Goal: Complete application form: Complete application form

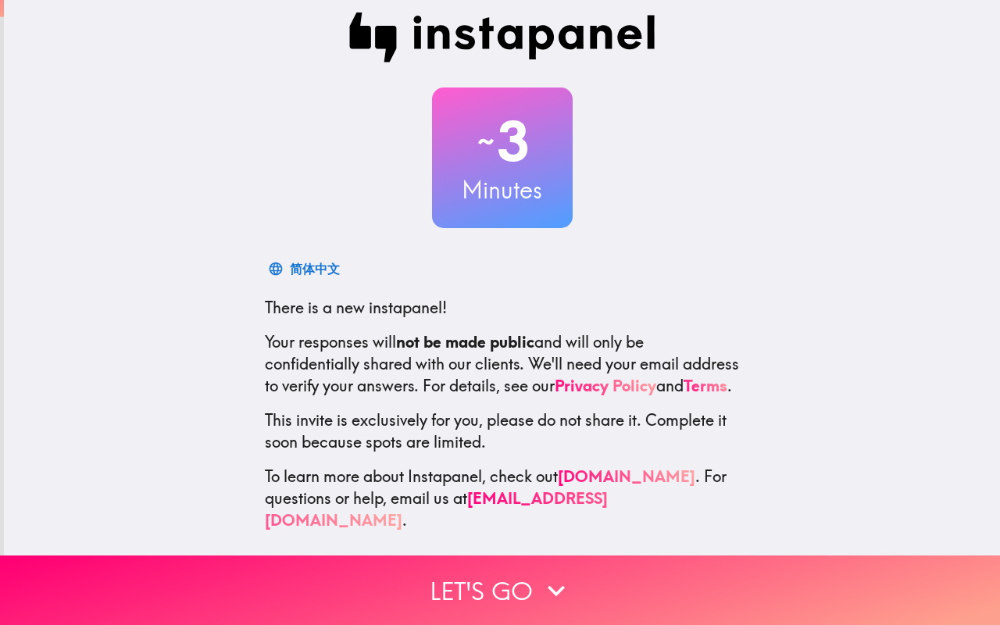
scroll to position [13, 0]
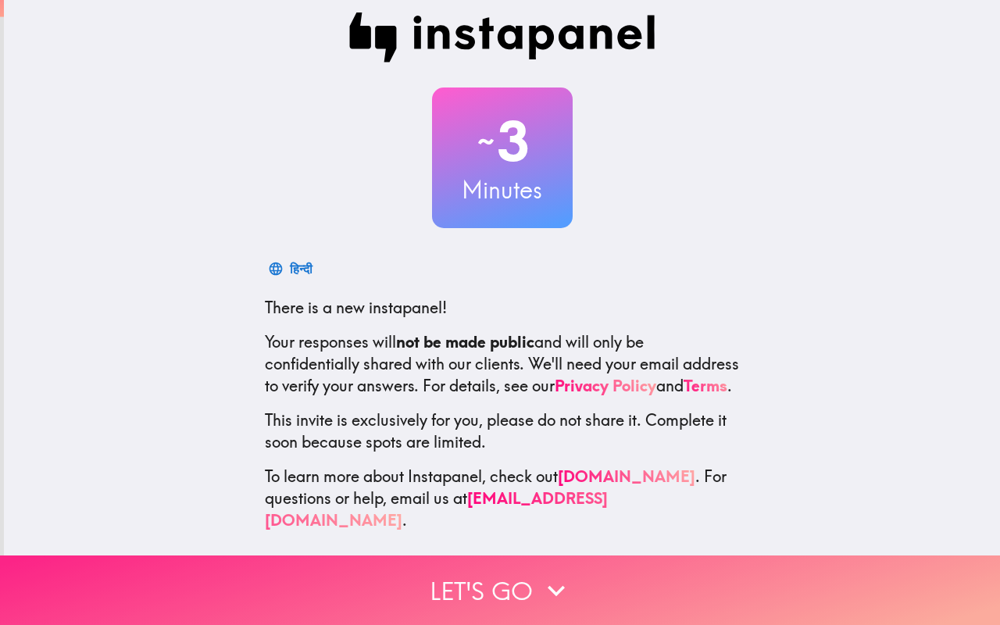
click at [517, 585] on button "Let's go" at bounding box center [500, 591] width 1000 height 70
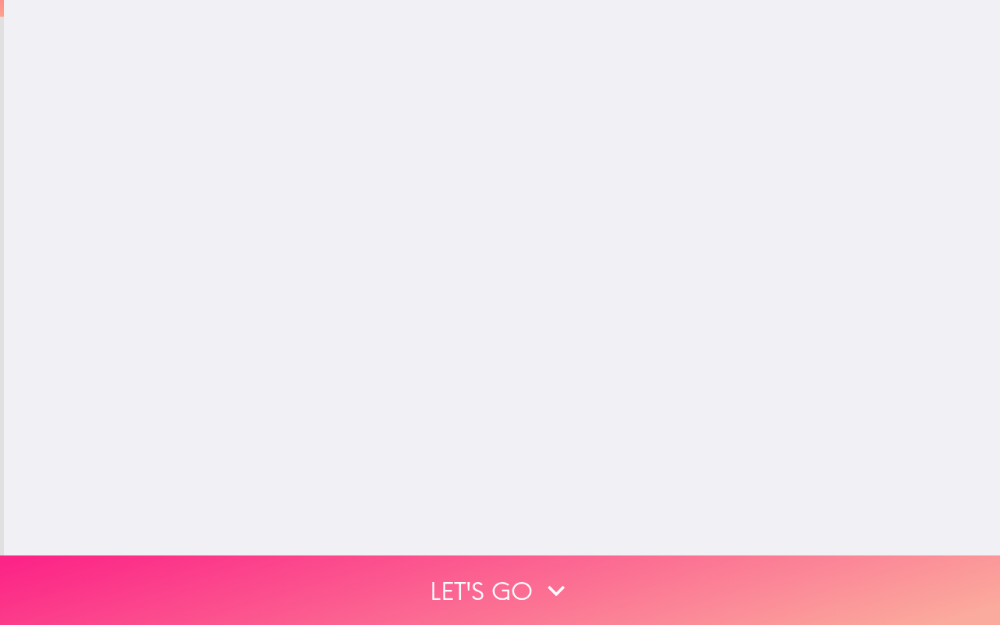
scroll to position [0, 0]
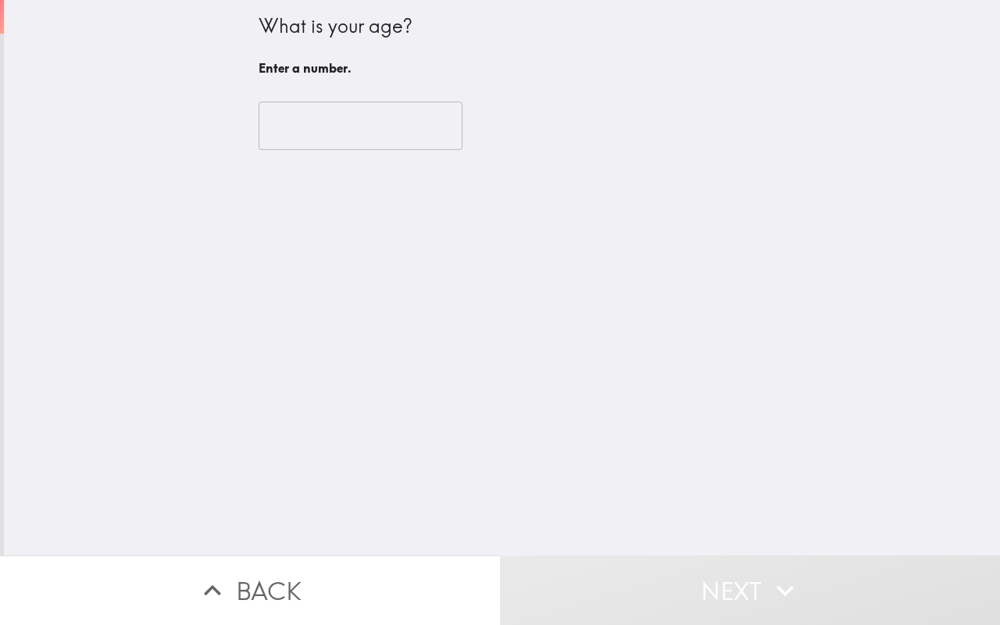
click at [338, 141] on input "number" at bounding box center [361, 126] width 204 height 48
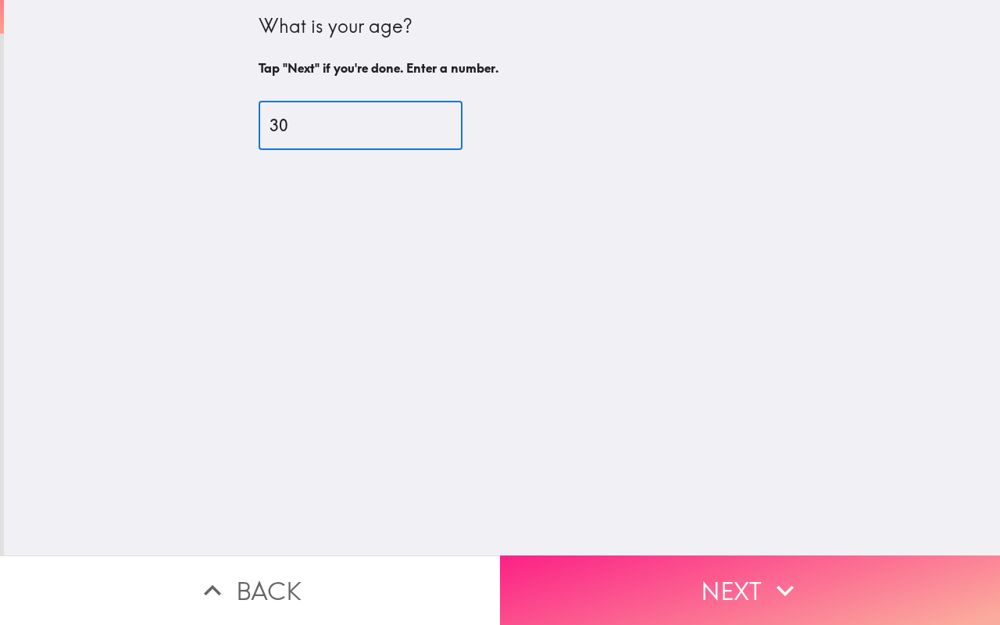
type input "30"
click at [673, 572] on button "Next" at bounding box center [750, 591] width 500 height 70
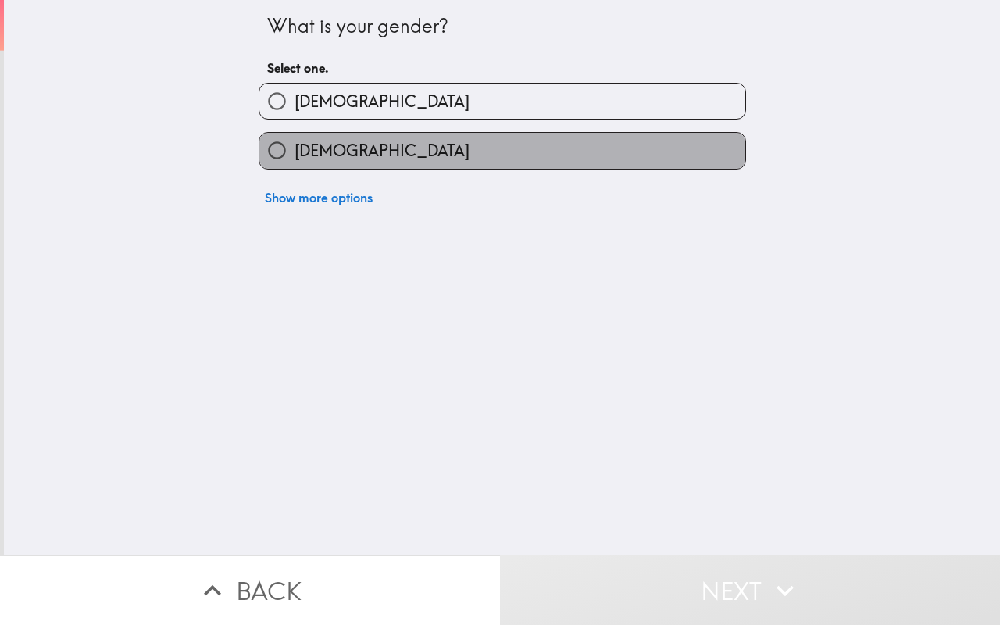
click at [355, 147] on label "[DEMOGRAPHIC_DATA]" at bounding box center [502, 150] width 486 height 35
click at [295, 147] on input "[DEMOGRAPHIC_DATA]" at bounding box center [276, 150] width 35 height 35
radio input "true"
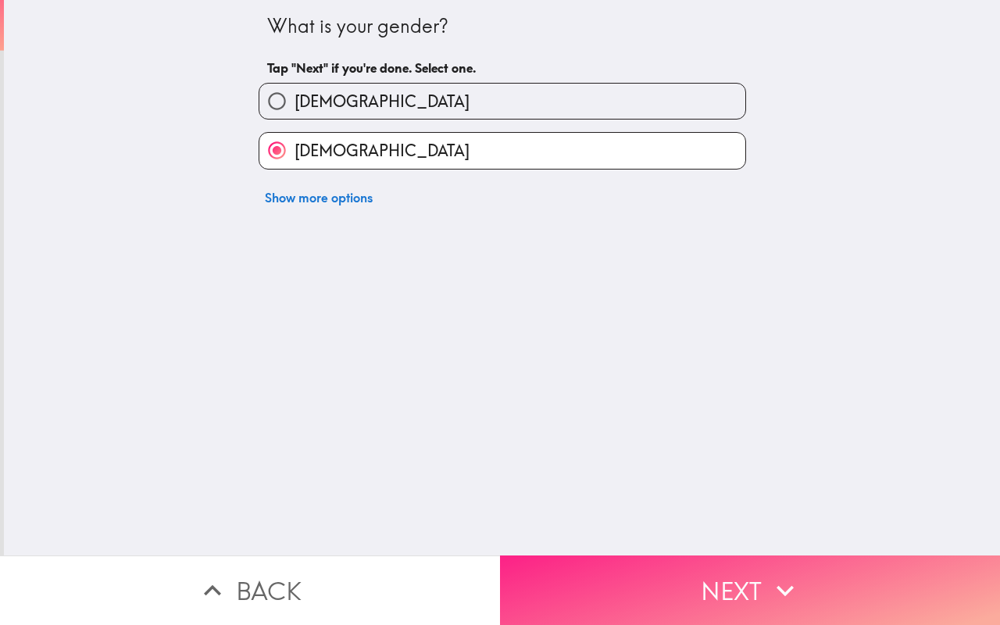
click at [620, 587] on button "Next" at bounding box center [750, 591] width 500 height 70
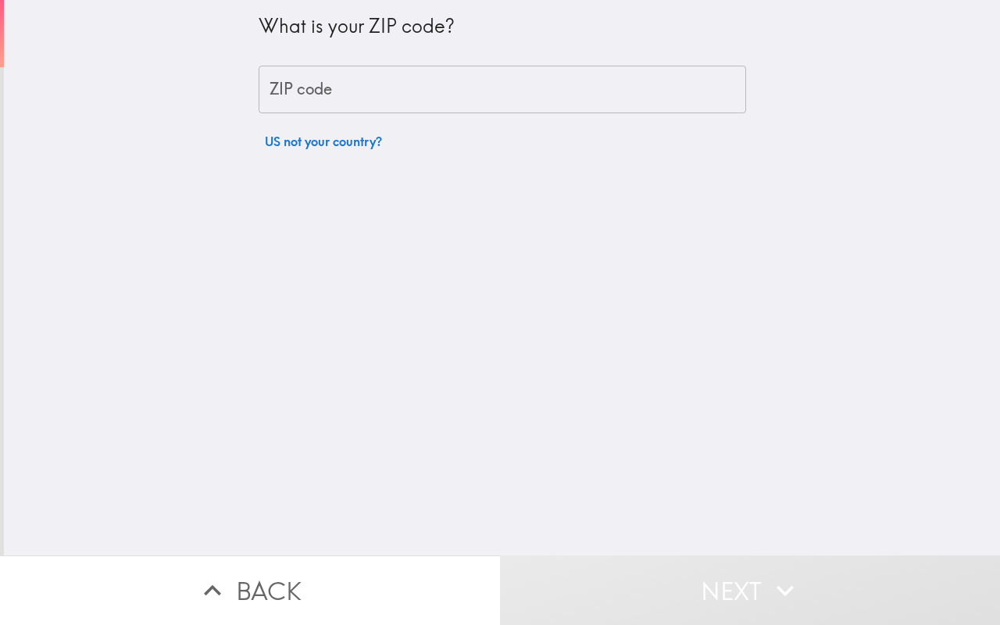
click at [420, 91] on input "ZIP code" at bounding box center [503, 90] width 488 height 48
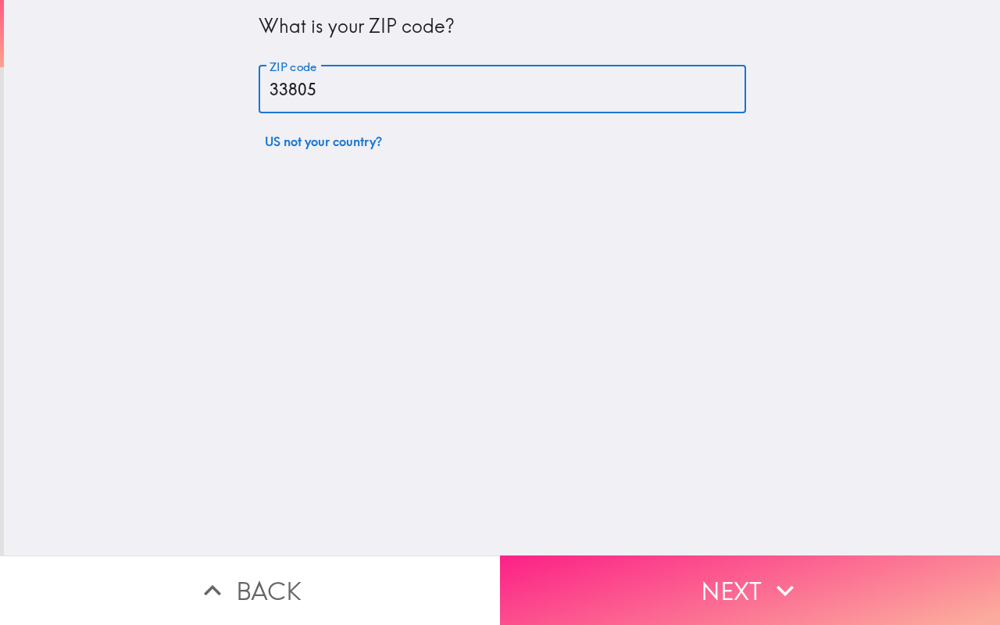
type input "33805"
click at [587, 593] on button "Next" at bounding box center [750, 591] width 500 height 70
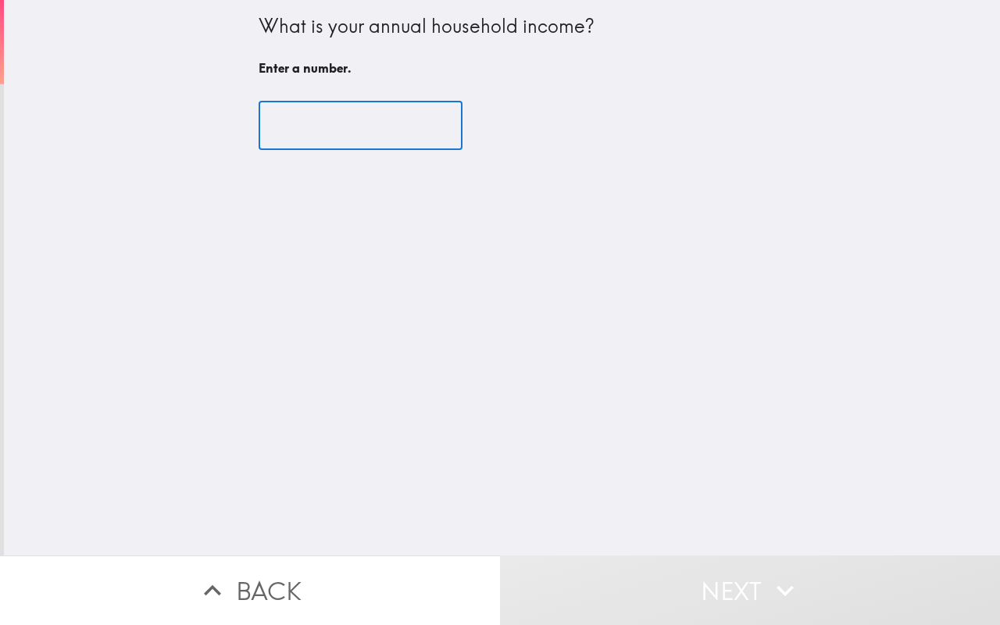
click at [343, 121] on input "number" at bounding box center [361, 126] width 204 height 48
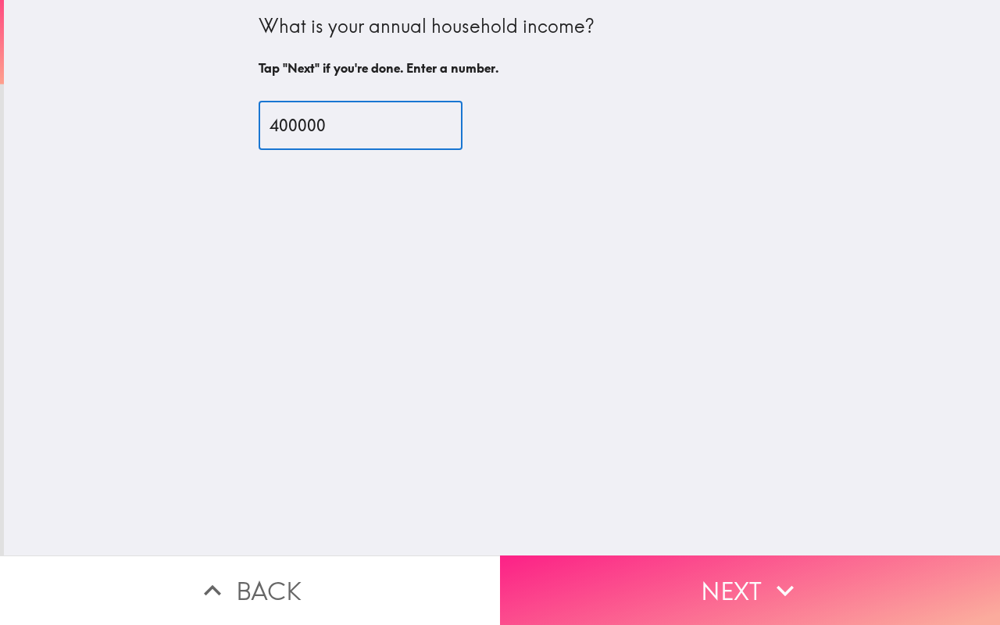
type input "400000"
click at [589, 576] on button "Next" at bounding box center [750, 591] width 500 height 70
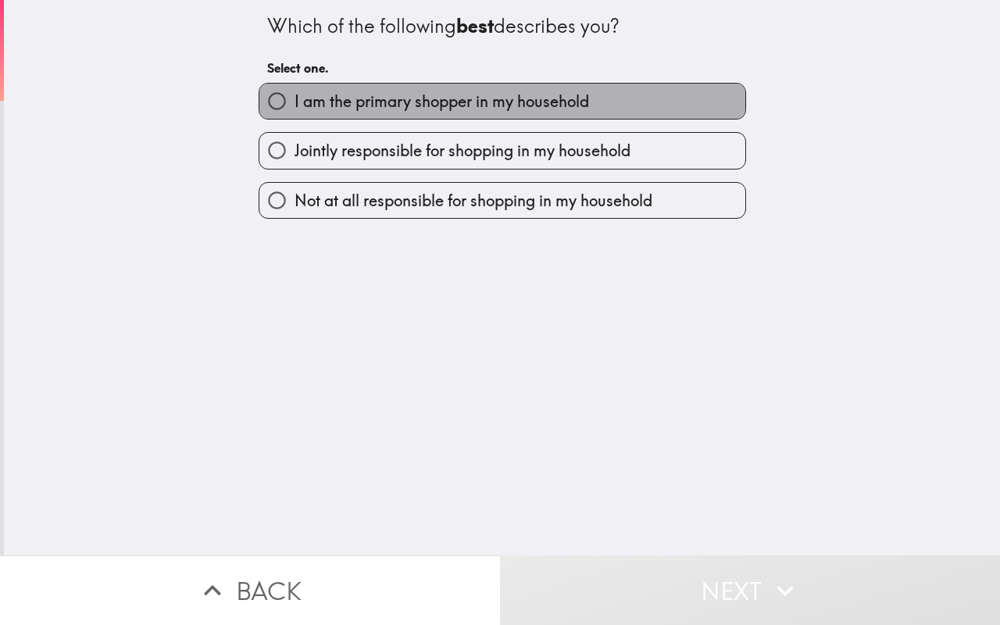
click at [454, 95] on span "I am the primary shopper in my household" at bounding box center [442, 102] width 295 height 22
click at [295, 95] on input "I am the primary shopper in my household" at bounding box center [276, 101] width 35 height 35
radio input "true"
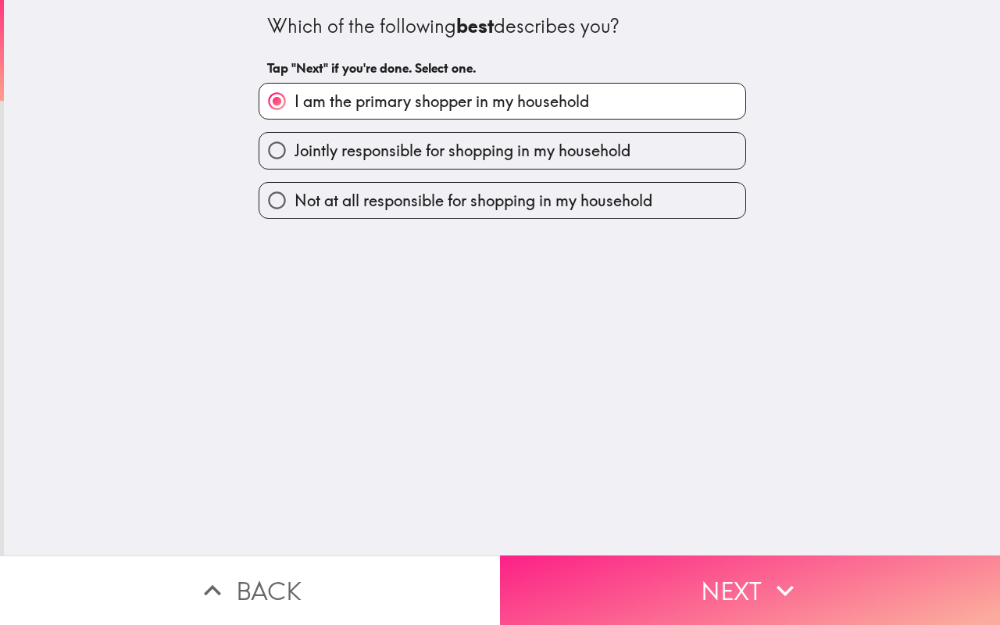
click at [640, 583] on button "Next" at bounding box center [750, 591] width 500 height 70
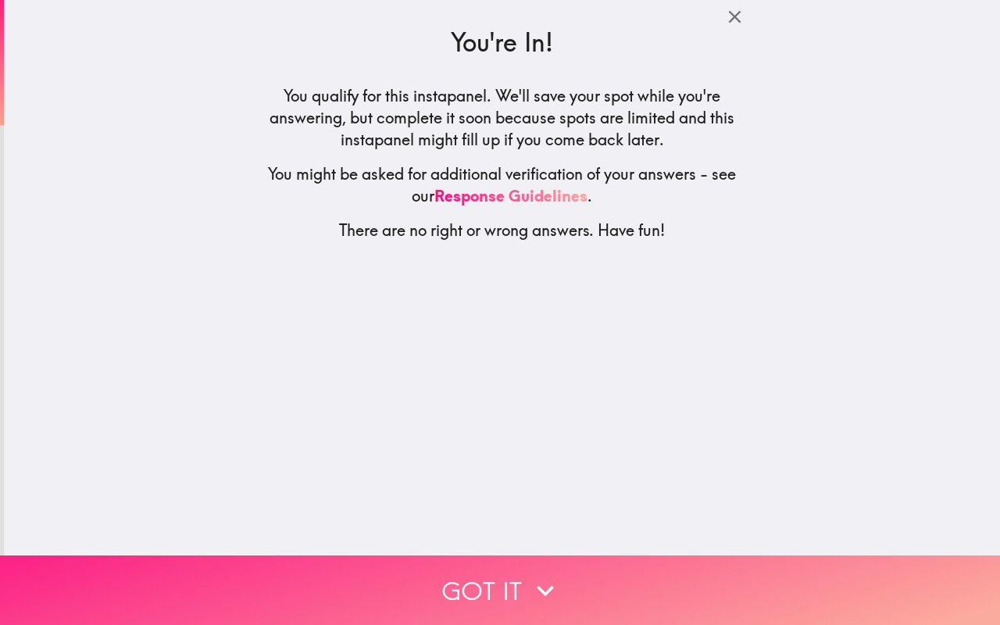
click at [638, 582] on button "Got it" at bounding box center [500, 591] width 1000 height 70
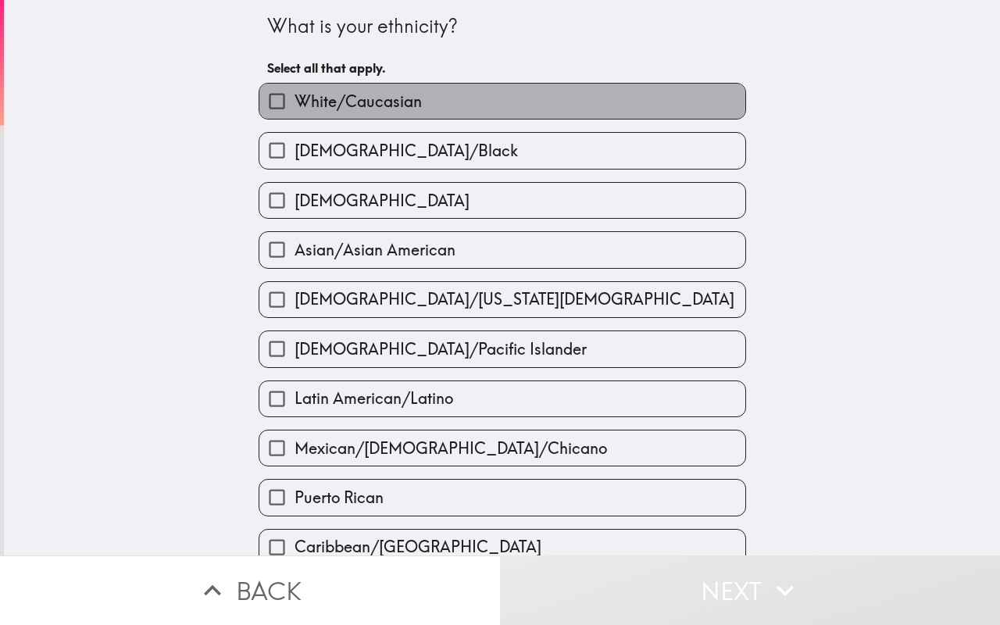
click at [343, 98] on span "White/Caucasian" at bounding box center [358, 102] width 127 height 22
click at [295, 98] on input "White/Caucasian" at bounding box center [276, 101] width 35 height 35
checkbox input "true"
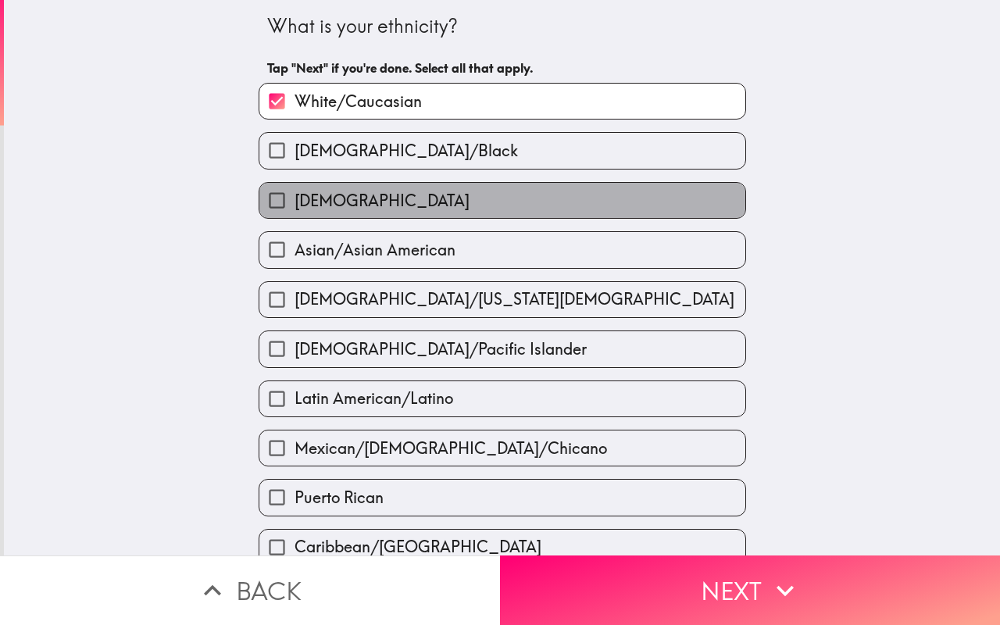
click at [340, 202] on span "[DEMOGRAPHIC_DATA]" at bounding box center [382, 201] width 175 height 22
click at [295, 202] on input "[DEMOGRAPHIC_DATA]" at bounding box center [276, 200] width 35 height 35
checkbox input "true"
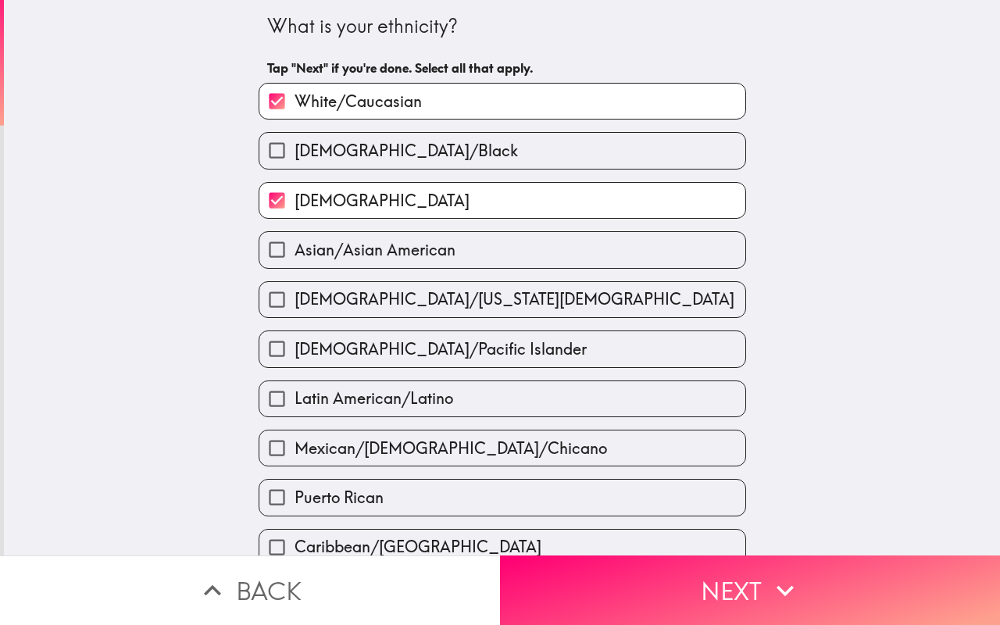
scroll to position [466, 0]
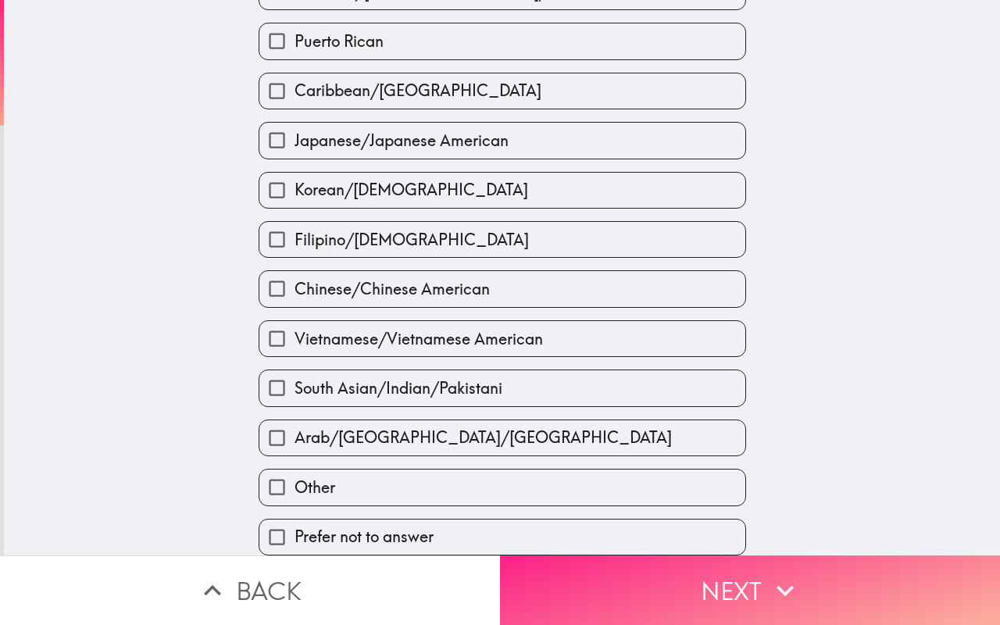
click at [767, 587] on button "Next" at bounding box center [750, 591] width 500 height 70
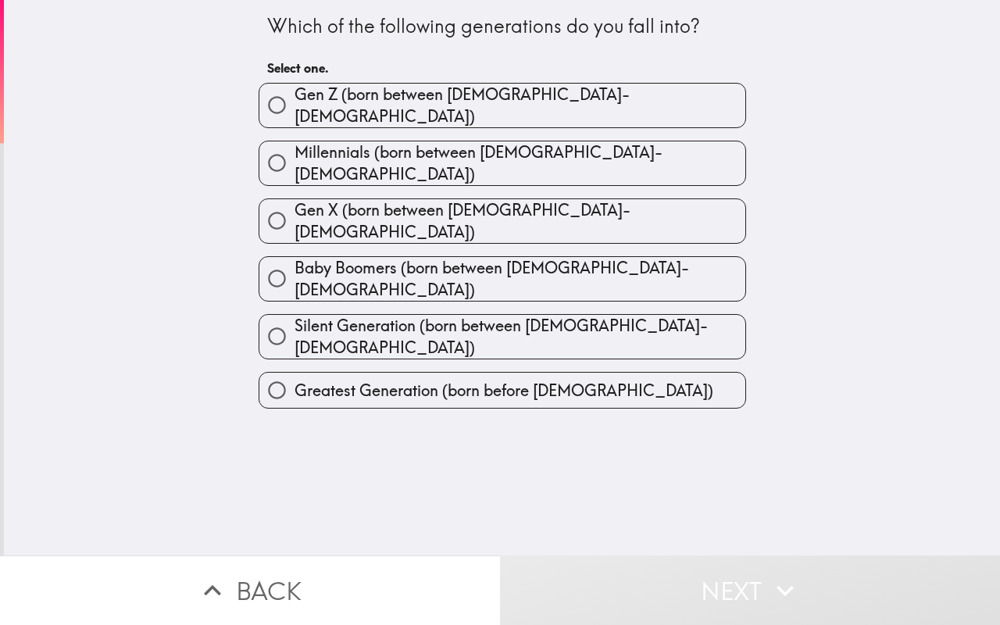
click at [426, 146] on span "Millennials (born between [DEMOGRAPHIC_DATA]-[DEMOGRAPHIC_DATA])" at bounding box center [520, 163] width 451 height 44
click at [295, 146] on input "Millennials (born between [DEMOGRAPHIC_DATA]-[DEMOGRAPHIC_DATA])" at bounding box center [276, 162] width 35 height 35
radio input "true"
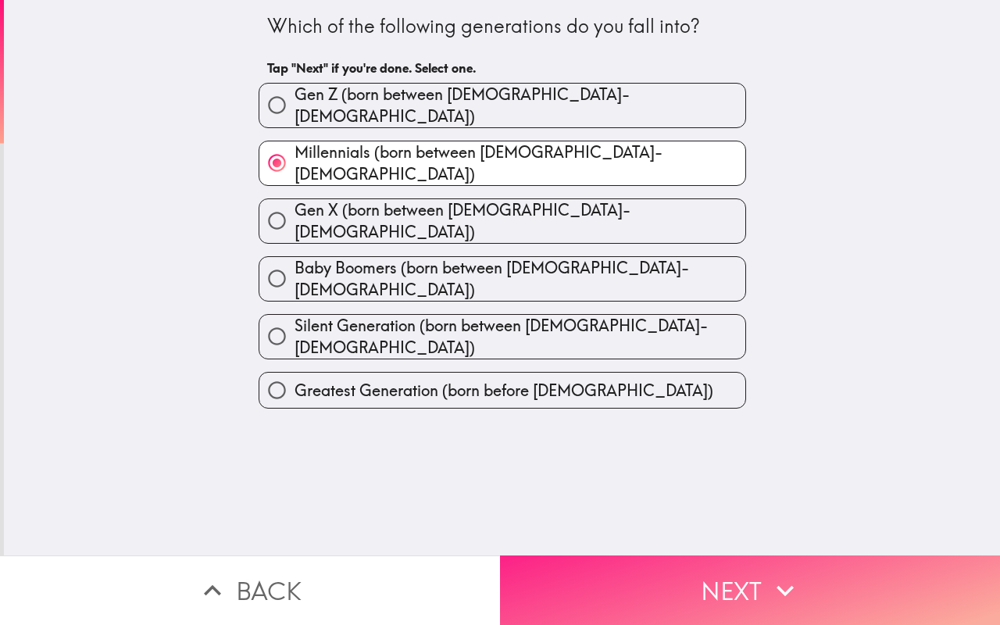
click at [732, 576] on button "Next" at bounding box center [750, 591] width 500 height 70
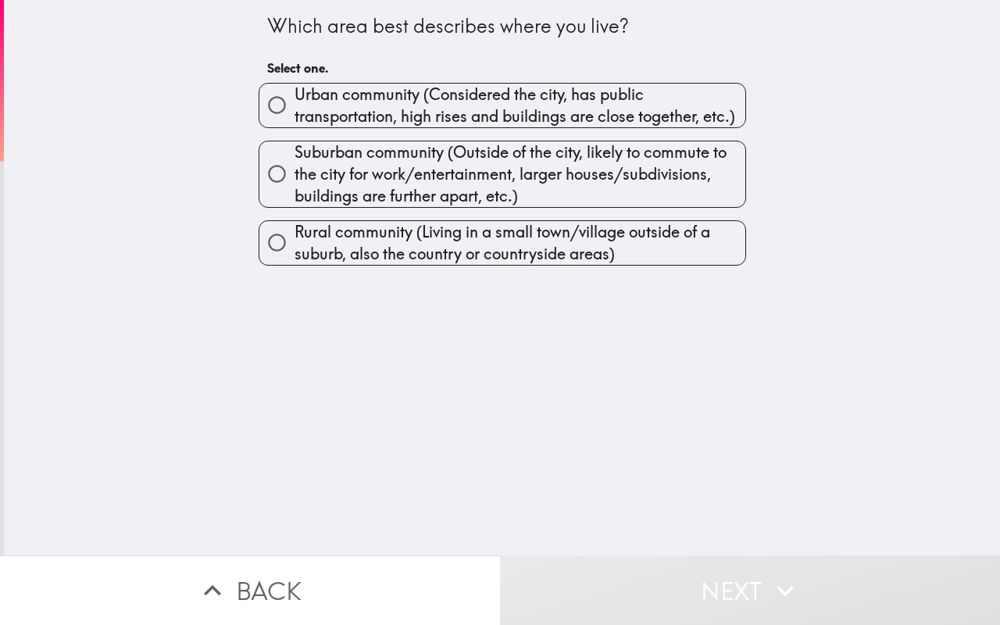
click at [447, 105] on span "Urban community (Considered the city, has public transportation, high rises and…" at bounding box center [520, 106] width 451 height 44
click at [295, 105] on input "Urban community (Considered the city, has public transportation, high rises and…" at bounding box center [276, 105] width 35 height 35
radio input "true"
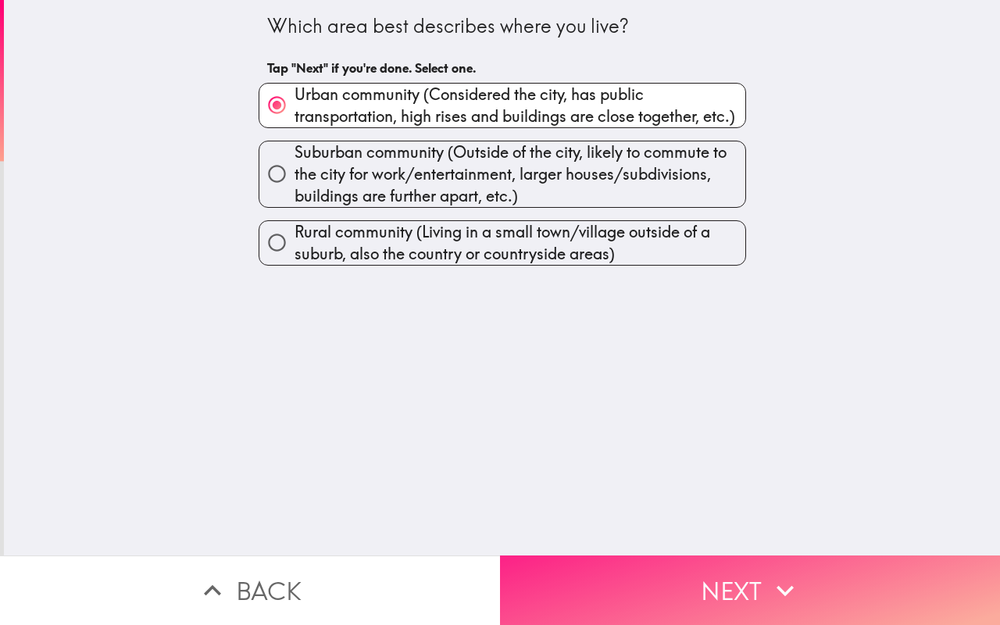
click at [648, 583] on button "Next" at bounding box center [750, 591] width 500 height 70
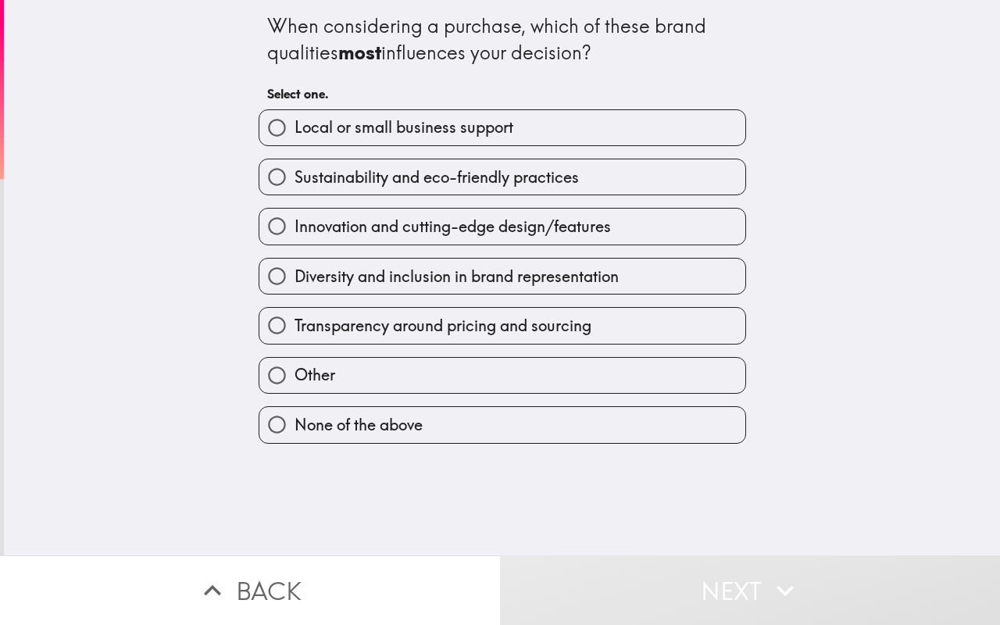
click at [413, 232] on span "Innovation and cutting-edge design/features" at bounding box center [453, 227] width 317 height 22
click at [295, 232] on input "Innovation and cutting-edge design/features" at bounding box center [276, 226] width 35 height 35
radio input "true"
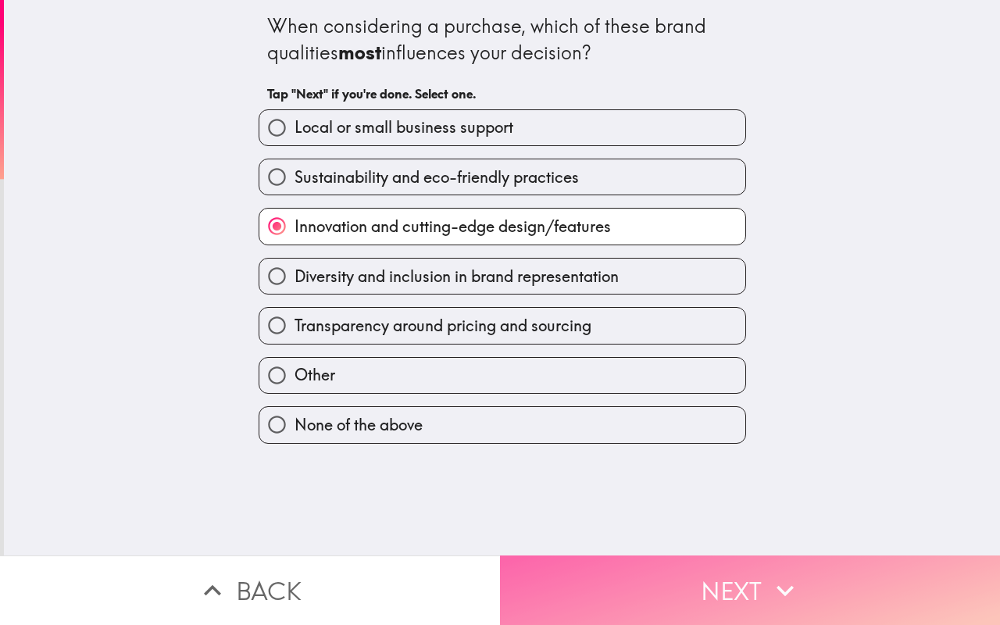
click at [657, 583] on button "Next" at bounding box center [750, 591] width 500 height 70
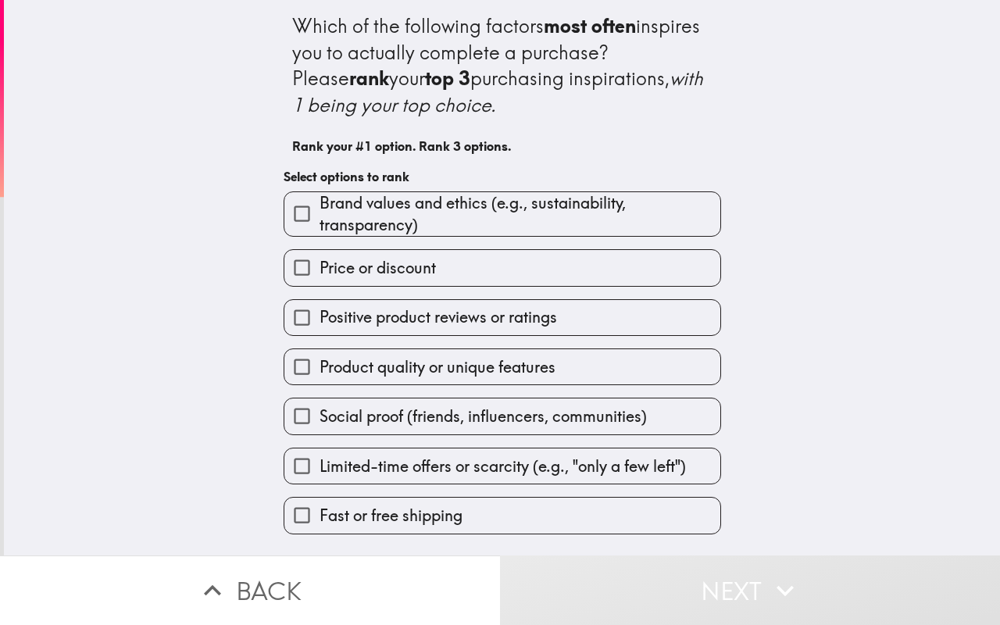
click at [381, 209] on span "Brand values and ethics (e.g., sustainability, transparency)" at bounding box center [520, 214] width 401 height 44
click at [320, 209] on input "Brand values and ethics (e.g., sustainability, transparency)" at bounding box center [302, 213] width 35 height 35
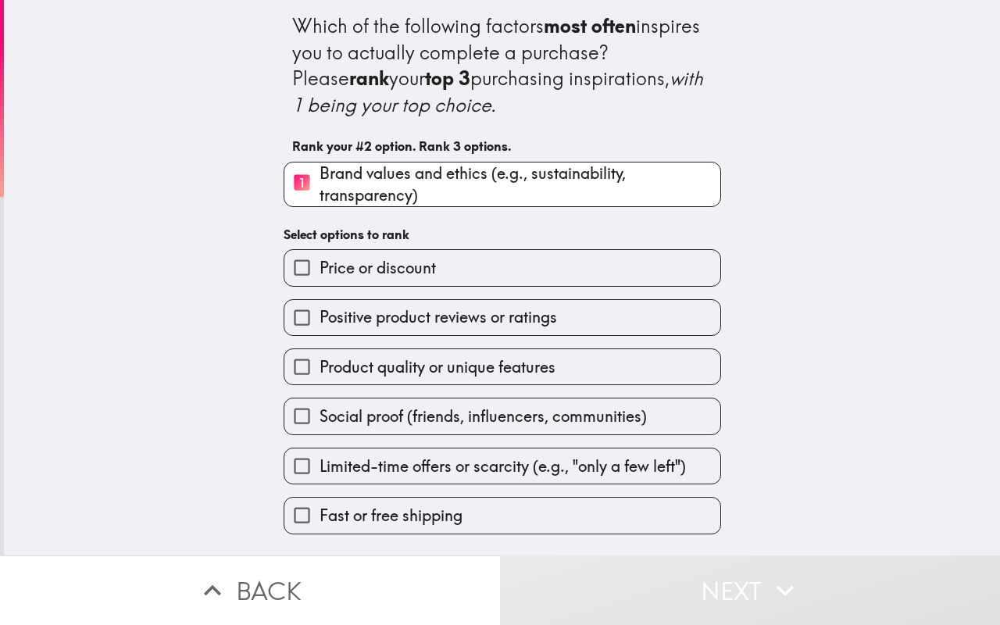
click at [374, 266] on span "Price or discount" at bounding box center [378, 268] width 116 height 22
click at [320, 266] on input "Price or discount" at bounding box center [302, 267] width 35 height 35
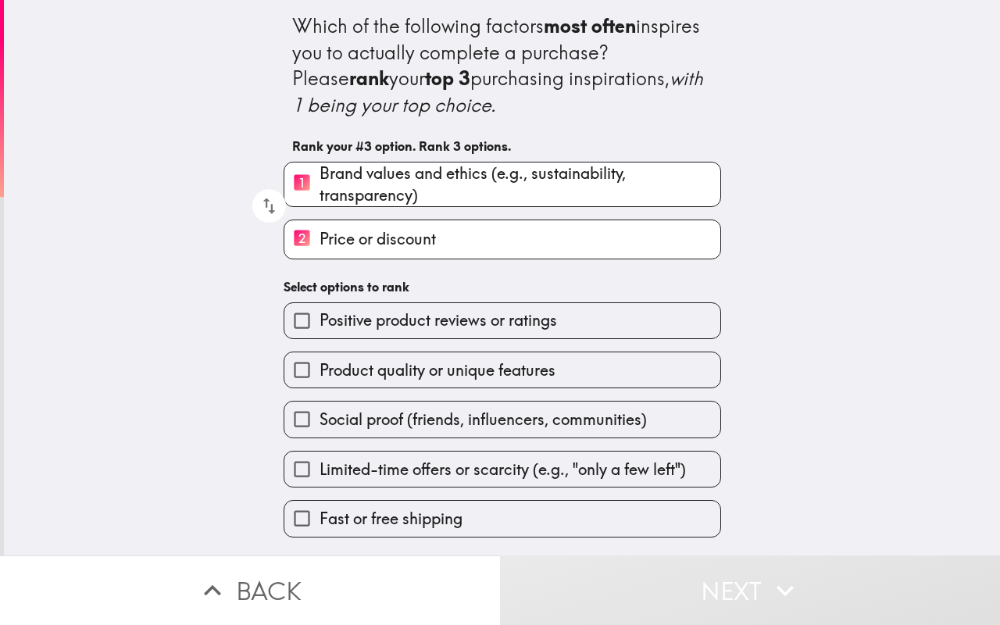
click at [381, 318] on span "Positive product reviews or ratings" at bounding box center [439, 321] width 238 height 22
click at [320, 318] on input "Positive product reviews or ratings" at bounding box center [302, 320] width 35 height 35
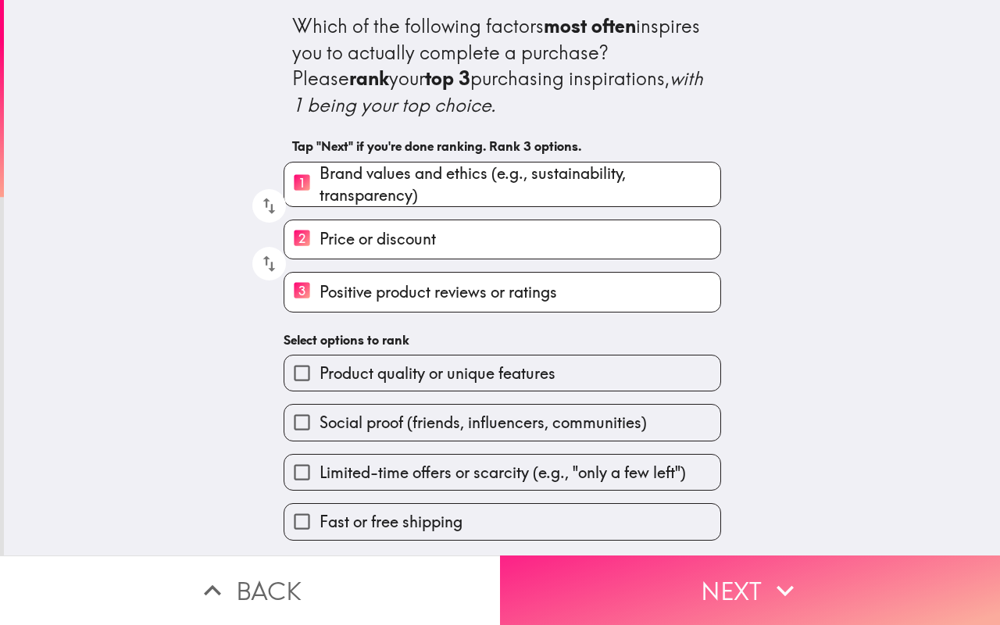
click at [628, 590] on button "Next" at bounding box center [750, 591] width 500 height 70
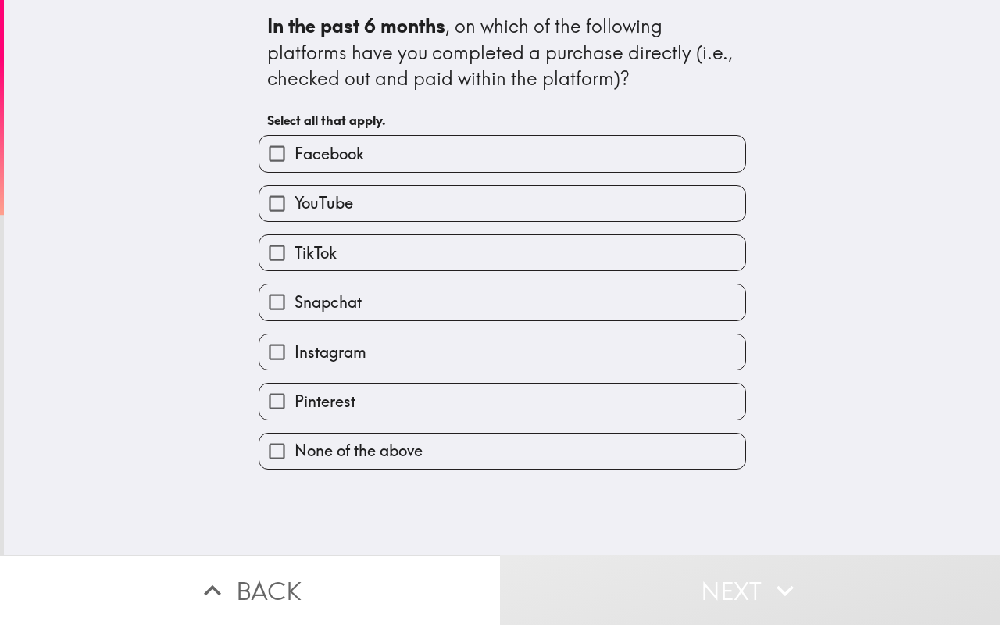
click at [342, 161] on span "Facebook" at bounding box center [330, 154] width 70 height 22
click at [295, 161] on input "Facebook" at bounding box center [276, 153] width 35 height 35
checkbox input "true"
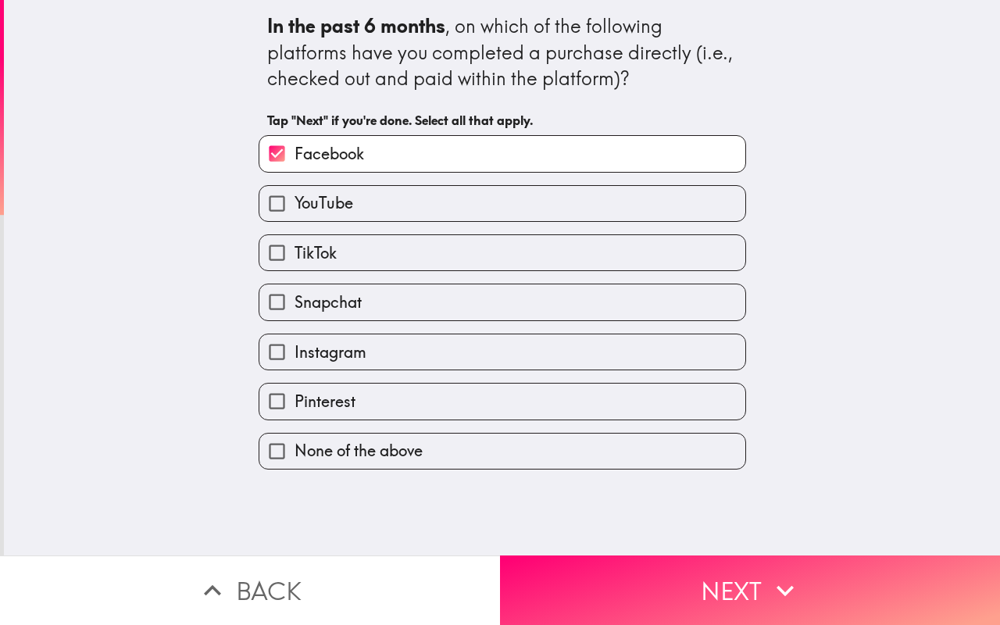
click at [332, 204] on span "YouTube" at bounding box center [324, 203] width 59 height 22
click at [295, 204] on input "YouTube" at bounding box center [276, 203] width 35 height 35
checkbox input "true"
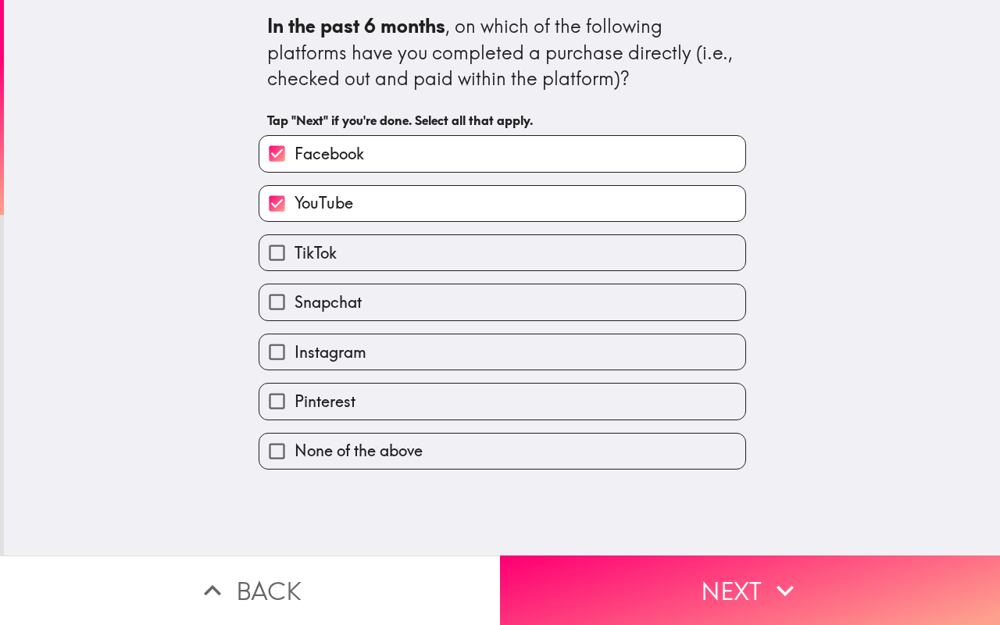
click at [331, 310] on span "Snapchat" at bounding box center [328, 303] width 67 height 22
click at [295, 310] on input "Snapchat" at bounding box center [276, 302] width 35 height 35
checkbox input "true"
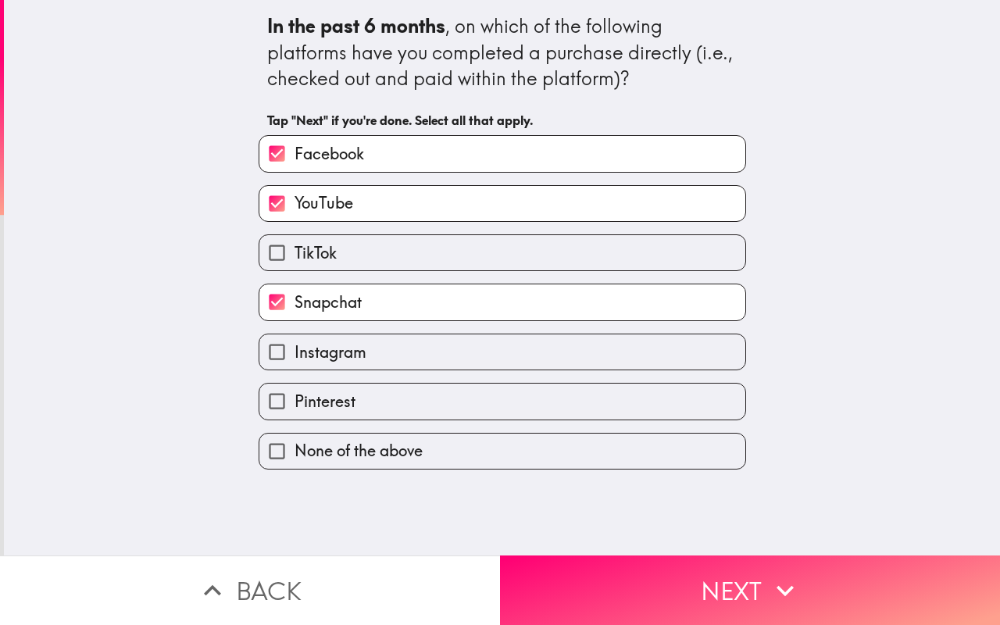
click at [327, 358] on span "Instagram" at bounding box center [331, 353] width 72 height 22
click at [295, 358] on input "Instagram" at bounding box center [276, 352] width 35 height 35
checkbox input "true"
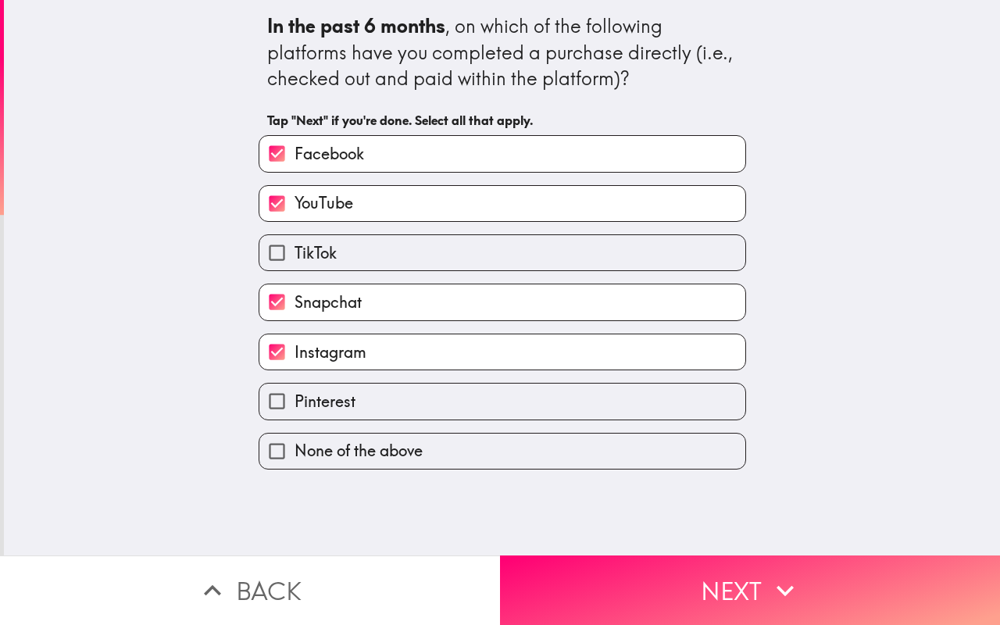
click at [326, 255] on span "TikTok" at bounding box center [316, 253] width 42 height 22
click at [295, 255] on input "TikTok" at bounding box center [276, 252] width 35 height 35
checkbox input "true"
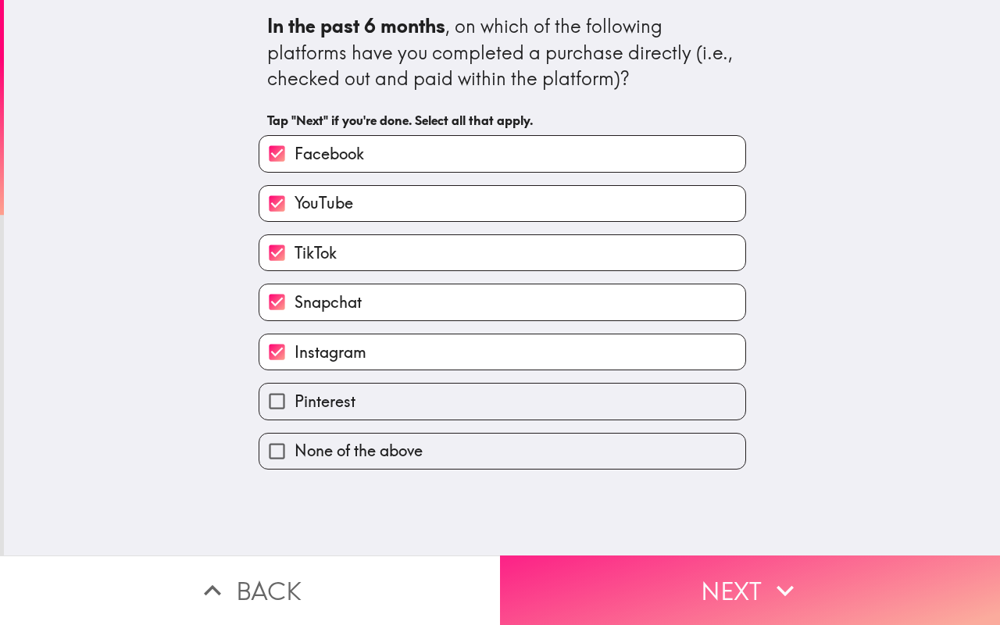
click at [615, 589] on button "Next" at bounding box center [750, 591] width 500 height 70
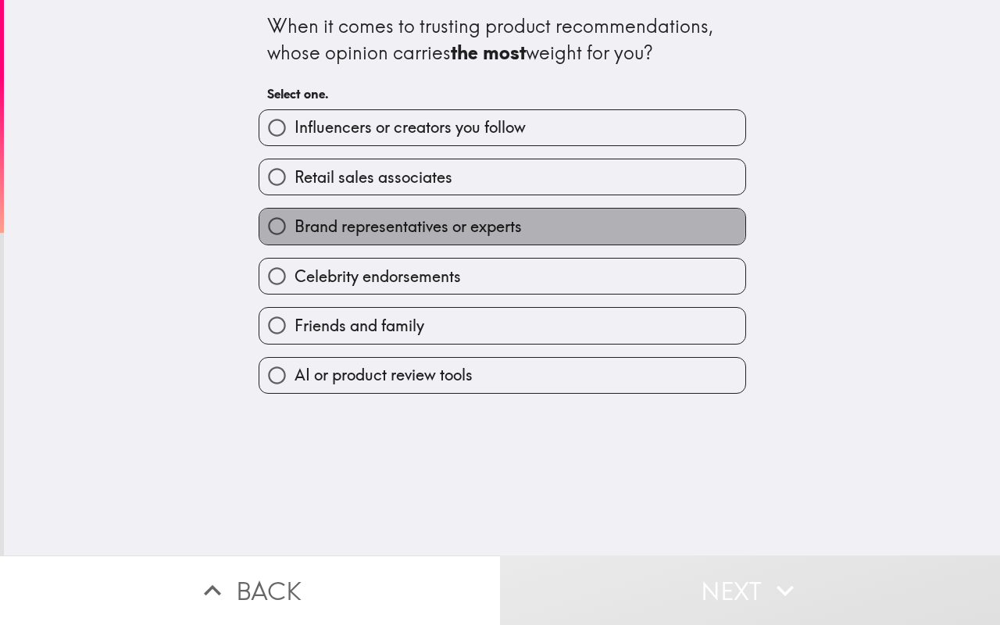
click at [351, 223] on span "Brand representatives or experts" at bounding box center [408, 227] width 227 height 22
click at [295, 223] on input "Brand representatives or experts" at bounding box center [276, 226] width 35 height 35
radio input "true"
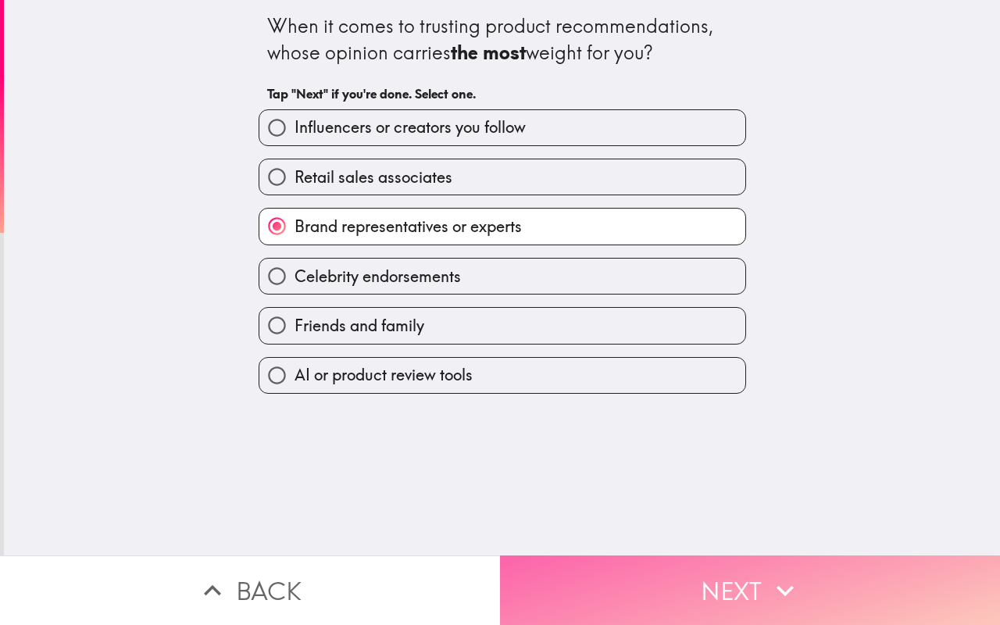
click at [671, 573] on button "Next" at bounding box center [750, 591] width 500 height 70
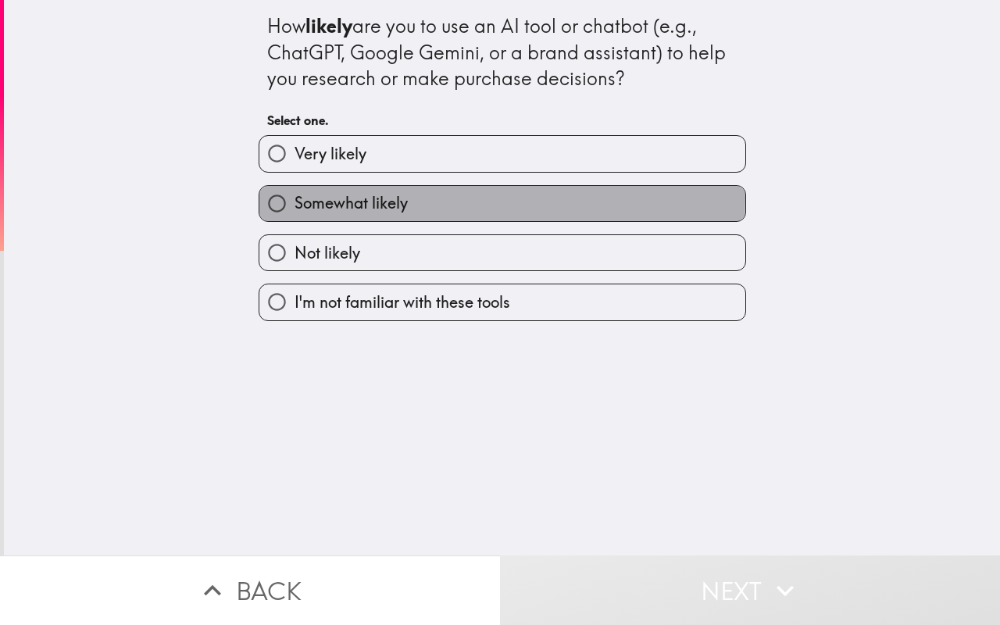
click at [381, 201] on span "Somewhat likely" at bounding box center [351, 203] width 113 height 22
click at [295, 201] on input "Somewhat likely" at bounding box center [276, 203] width 35 height 35
radio input "true"
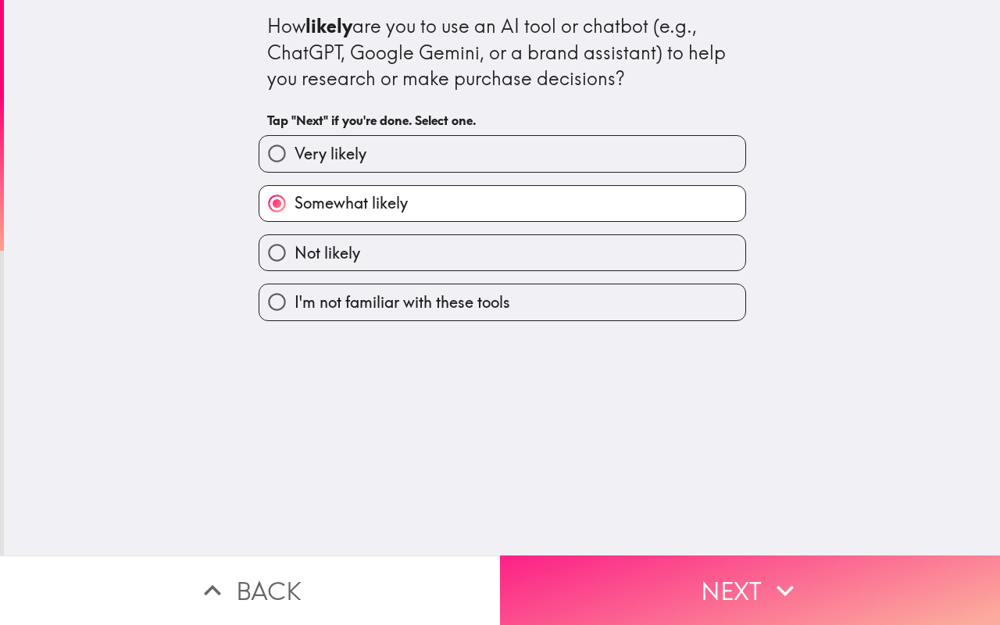
click at [632, 578] on button "Next" at bounding box center [750, 591] width 500 height 70
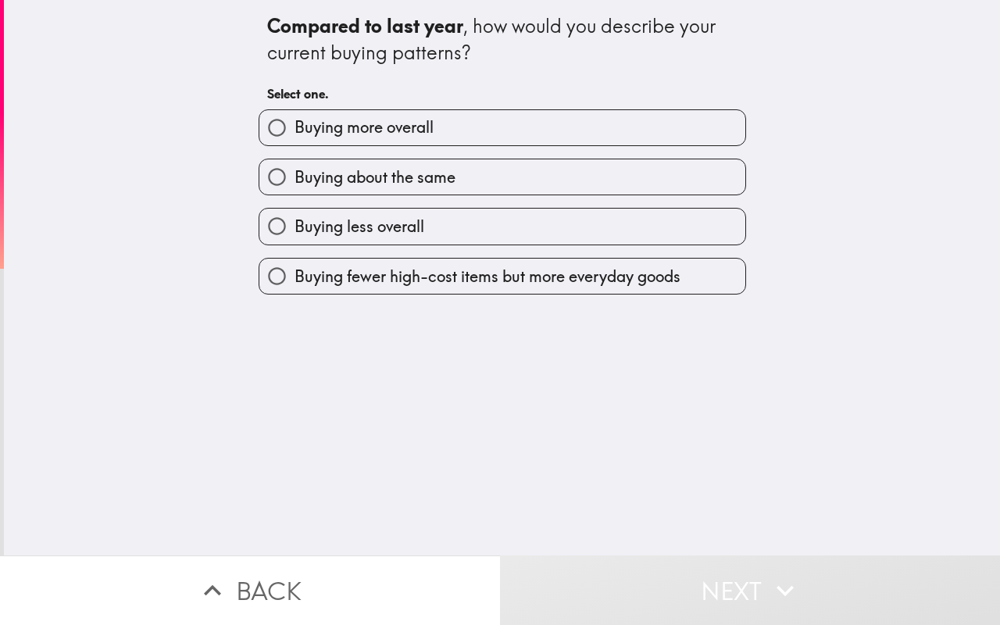
click at [356, 177] on span "Buying about the same" at bounding box center [375, 177] width 161 height 22
click at [295, 177] on input "Buying about the same" at bounding box center [276, 176] width 35 height 35
radio input "true"
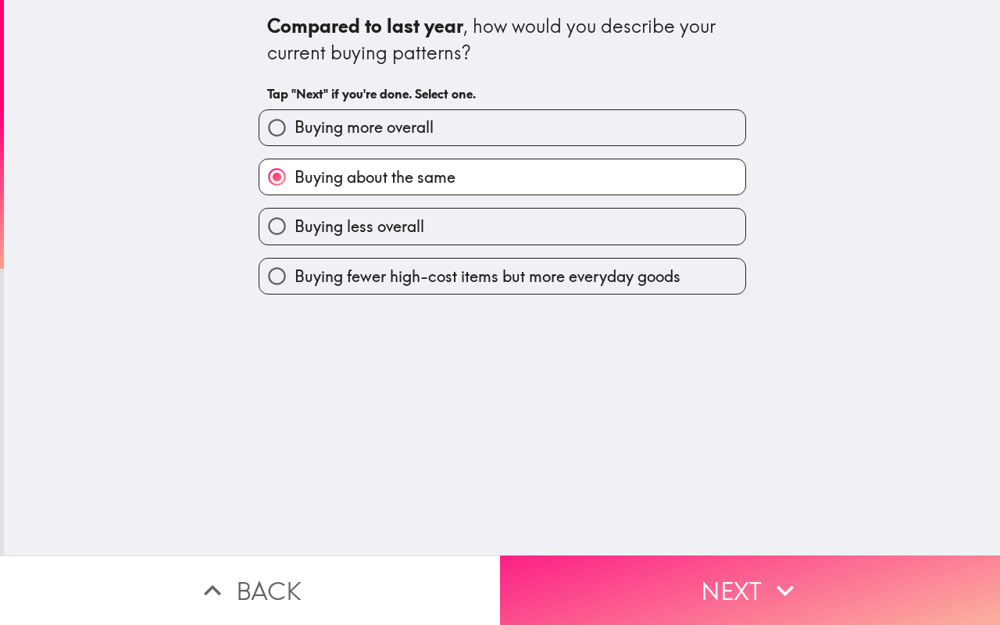
click at [597, 568] on button "Next" at bounding box center [750, 591] width 500 height 70
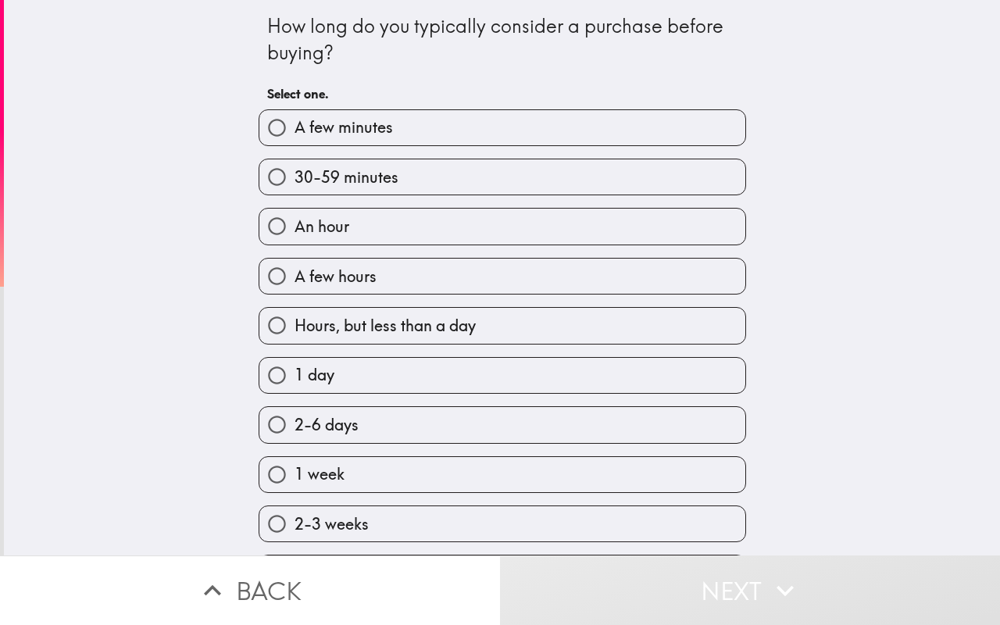
click at [181, 176] on div "How long do you typically consider a purchase before buying? Select one. A few …" at bounding box center [502, 278] width 997 height 556
click at [315, 184] on span "30-59 minutes" at bounding box center [347, 177] width 104 height 22
click at [295, 184] on input "30-59 minutes" at bounding box center [276, 176] width 35 height 35
radio input "true"
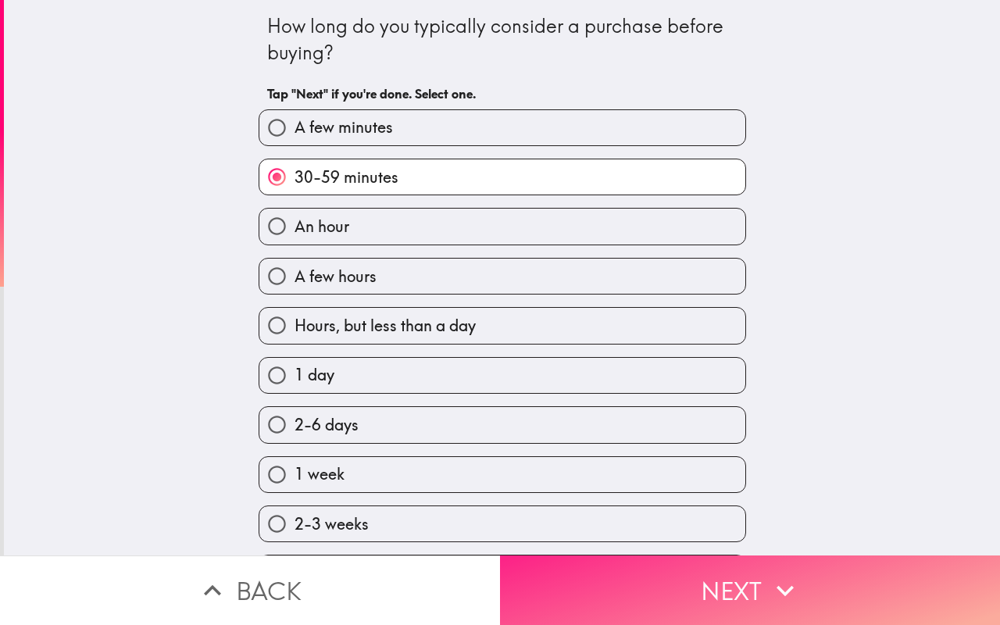
click at [567, 587] on button "Next" at bounding box center [750, 591] width 500 height 70
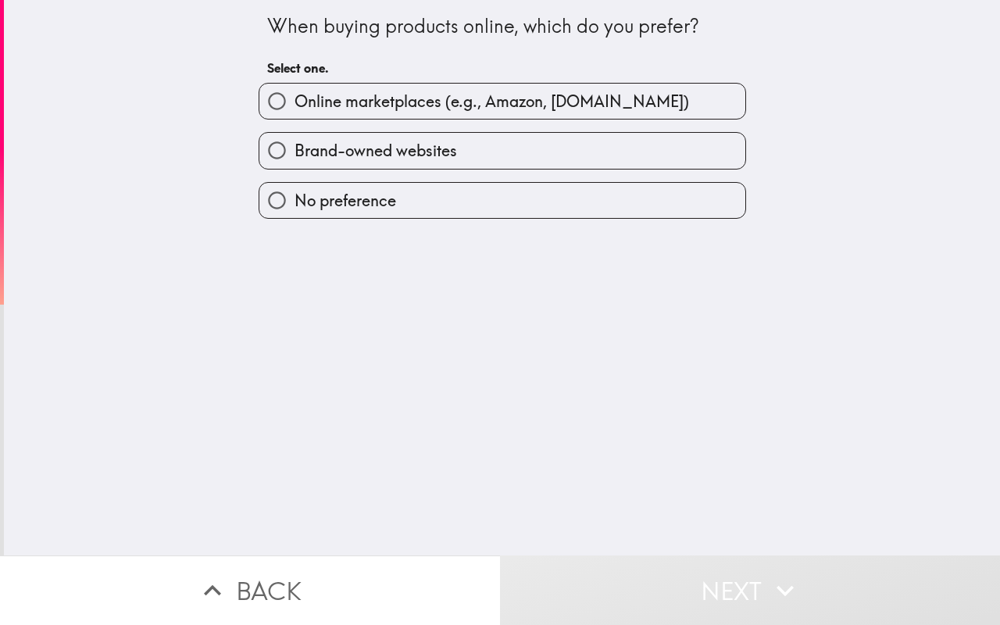
click at [410, 101] on span "Online marketplaces (e.g., Amazon, [DOMAIN_NAME])" at bounding box center [492, 102] width 395 height 22
click at [295, 101] on input "Online marketplaces (e.g., Amazon, [DOMAIN_NAME])" at bounding box center [276, 101] width 35 height 35
radio input "true"
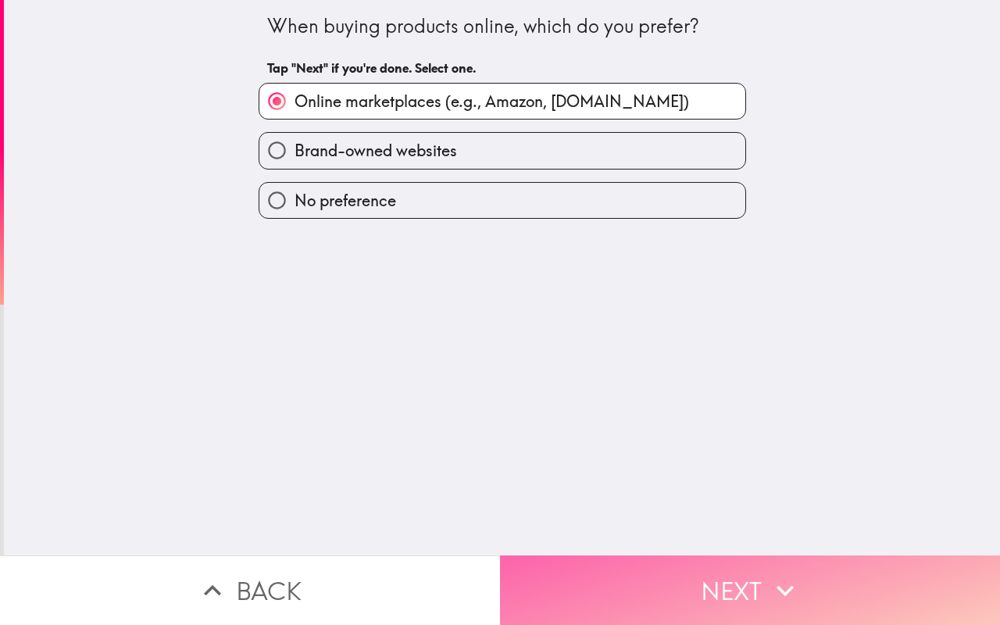
click at [673, 578] on button "Next" at bounding box center [750, 591] width 500 height 70
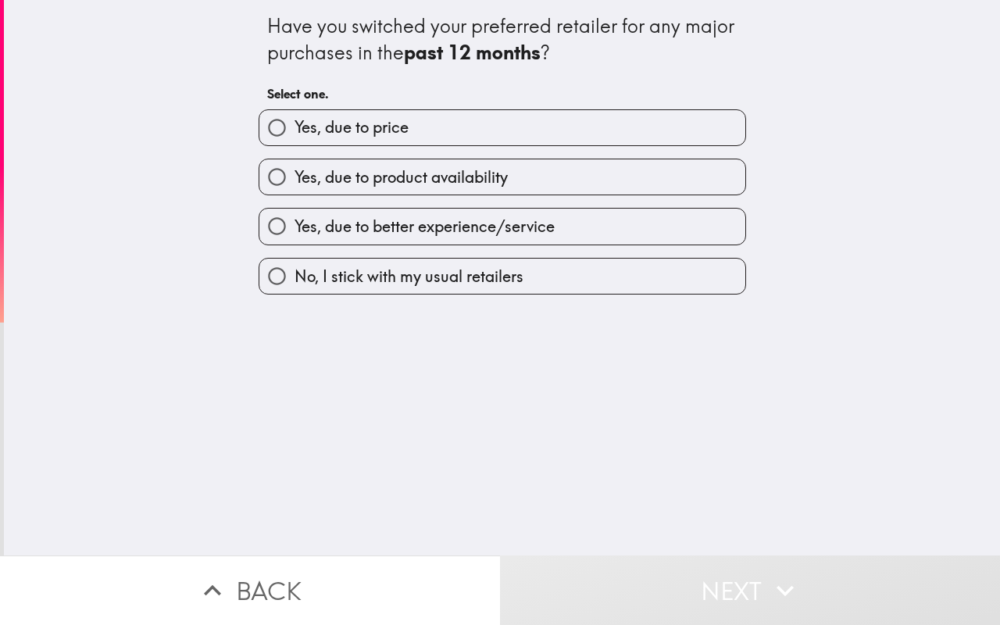
click at [388, 227] on span "Yes, due to better experience/service" at bounding box center [425, 227] width 260 height 22
click at [295, 227] on input "Yes, due to better experience/service" at bounding box center [276, 226] width 35 height 35
radio input "true"
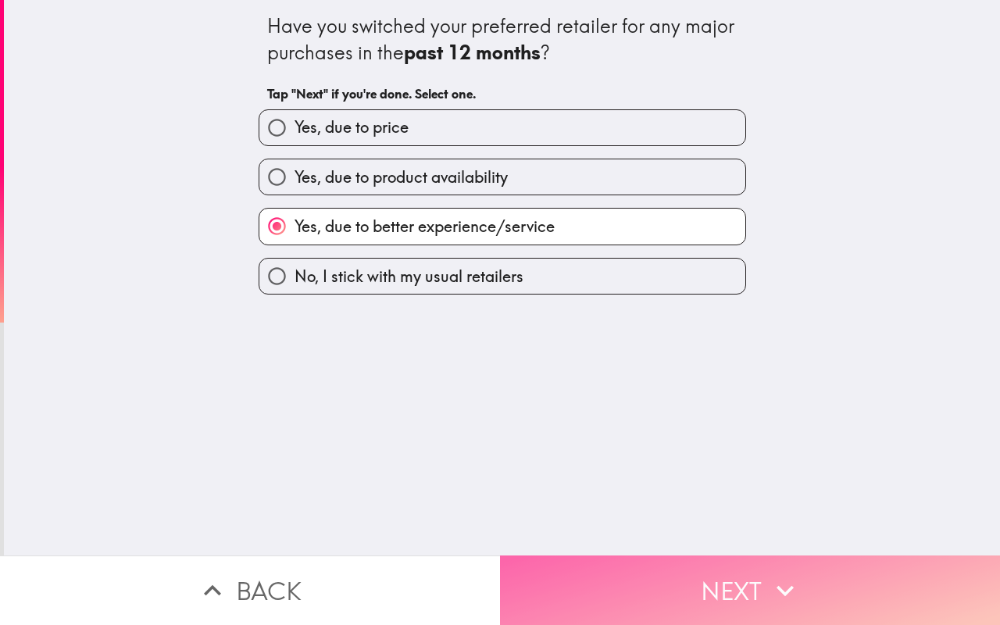
click at [637, 576] on button "Next" at bounding box center [750, 591] width 500 height 70
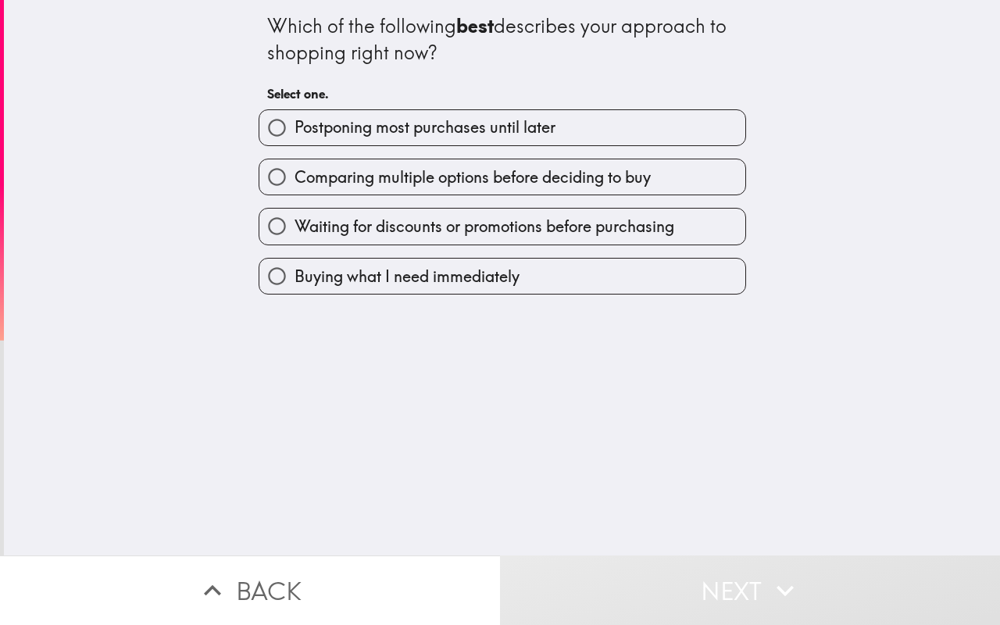
click at [370, 127] on span "Postponing most purchases until later" at bounding box center [425, 127] width 261 height 22
click at [295, 127] on input "Postponing most purchases until later" at bounding box center [276, 127] width 35 height 35
radio input "true"
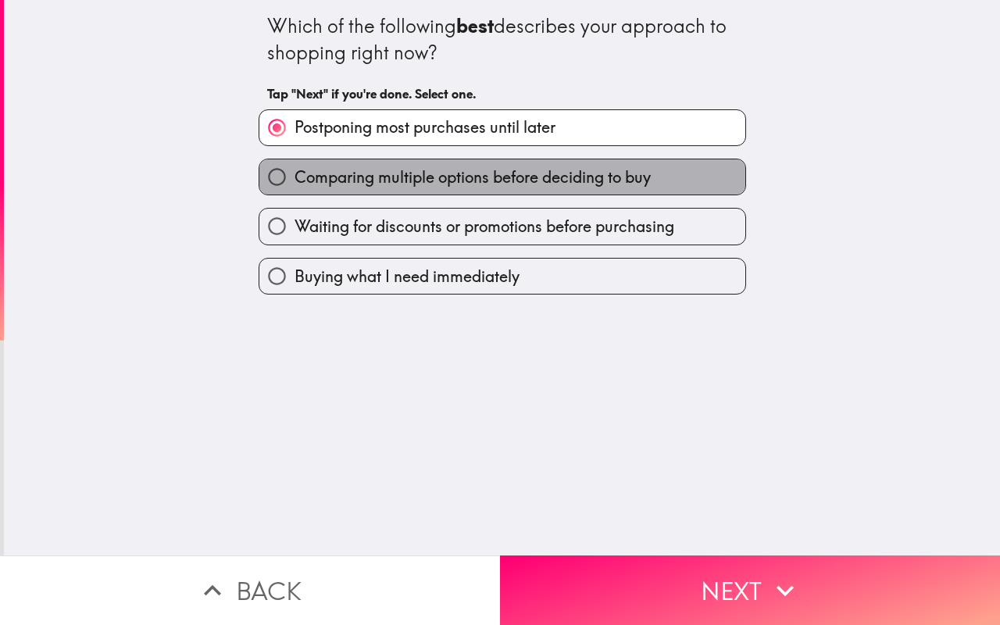
click at [448, 182] on span "Comparing multiple options before deciding to buy" at bounding box center [473, 177] width 356 height 22
click at [295, 182] on input "Comparing multiple options before deciding to buy" at bounding box center [276, 176] width 35 height 35
radio input "true"
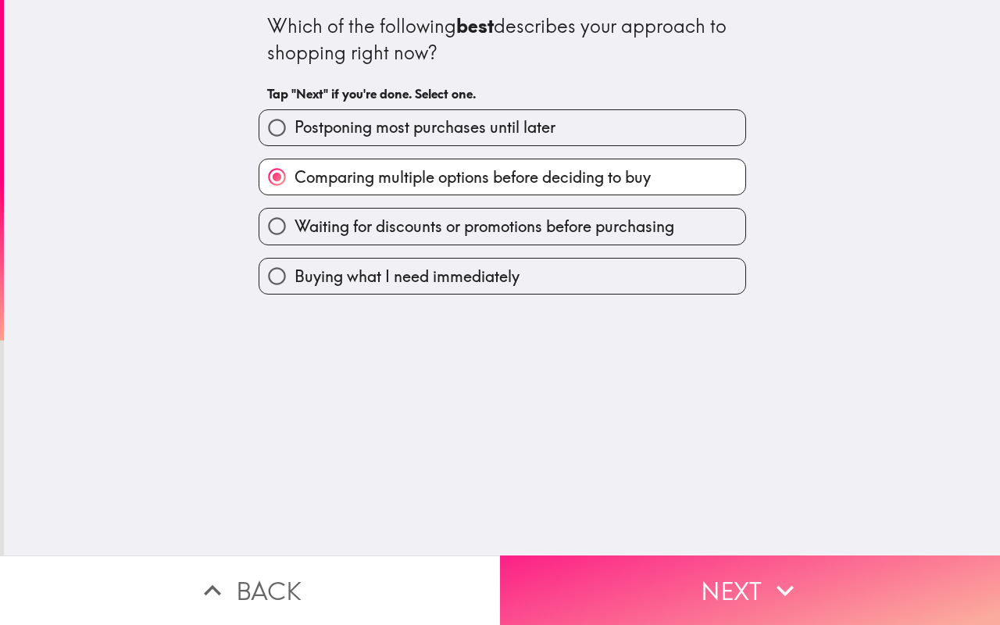
click at [603, 579] on button "Next" at bounding box center [750, 591] width 500 height 70
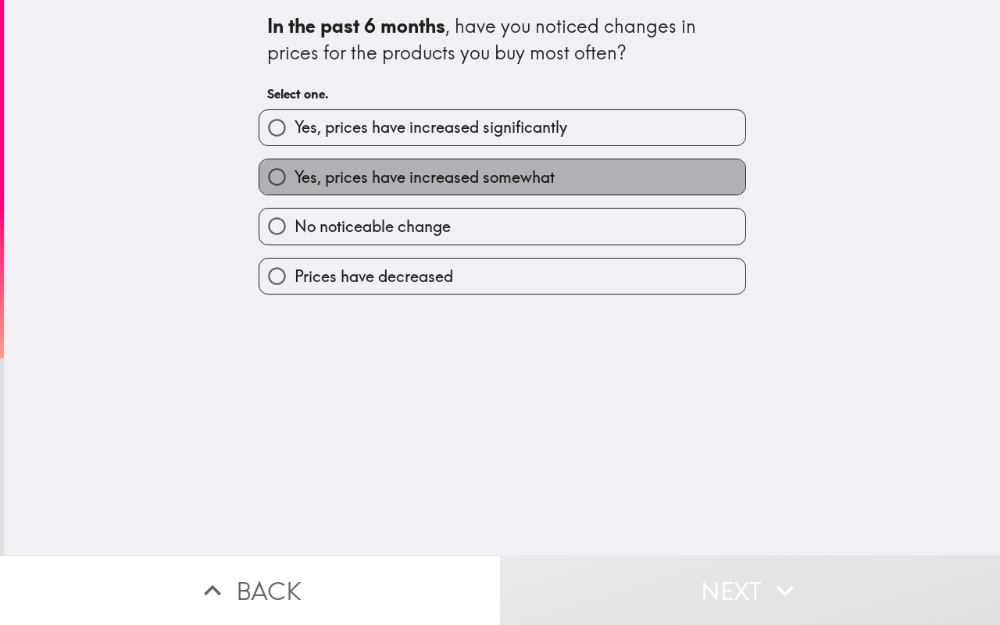
click at [401, 177] on span "Yes, prices have increased somewhat" at bounding box center [425, 177] width 260 height 22
click at [295, 177] on input "Yes, prices have increased somewhat" at bounding box center [276, 176] width 35 height 35
radio input "true"
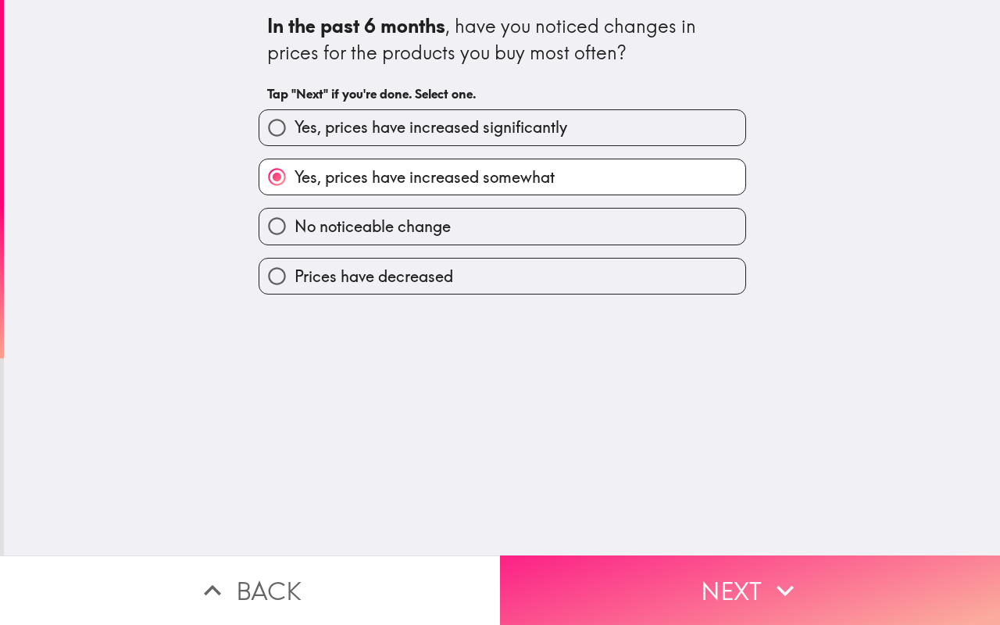
click at [640, 577] on button "Next" at bounding box center [750, 591] width 500 height 70
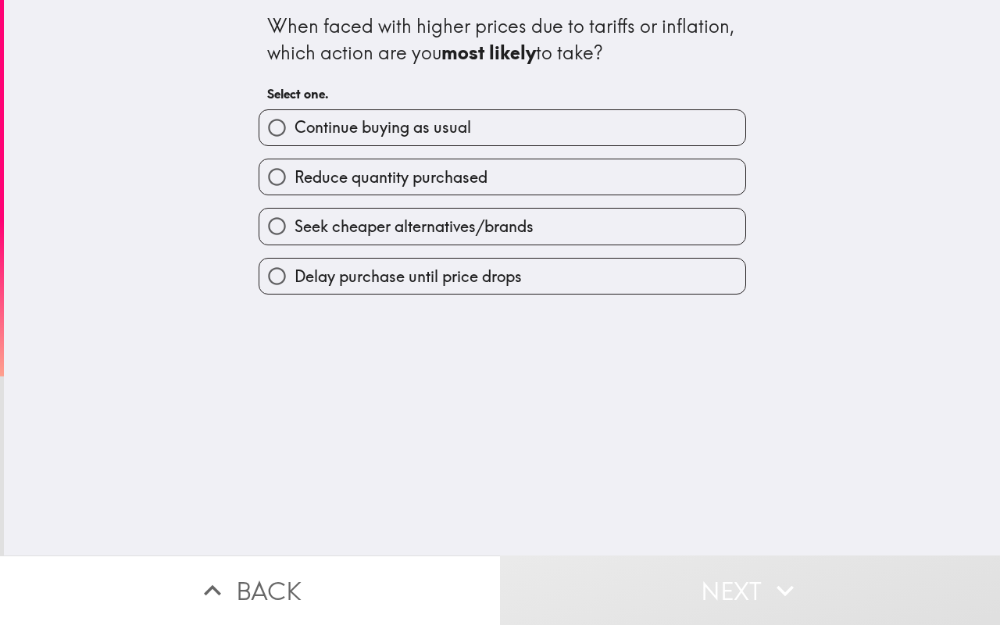
click at [405, 131] on span "Continue buying as usual" at bounding box center [383, 127] width 177 height 22
click at [295, 131] on input "Continue buying as usual" at bounding box center [276, 127] width 35 height 35
radio input "true"
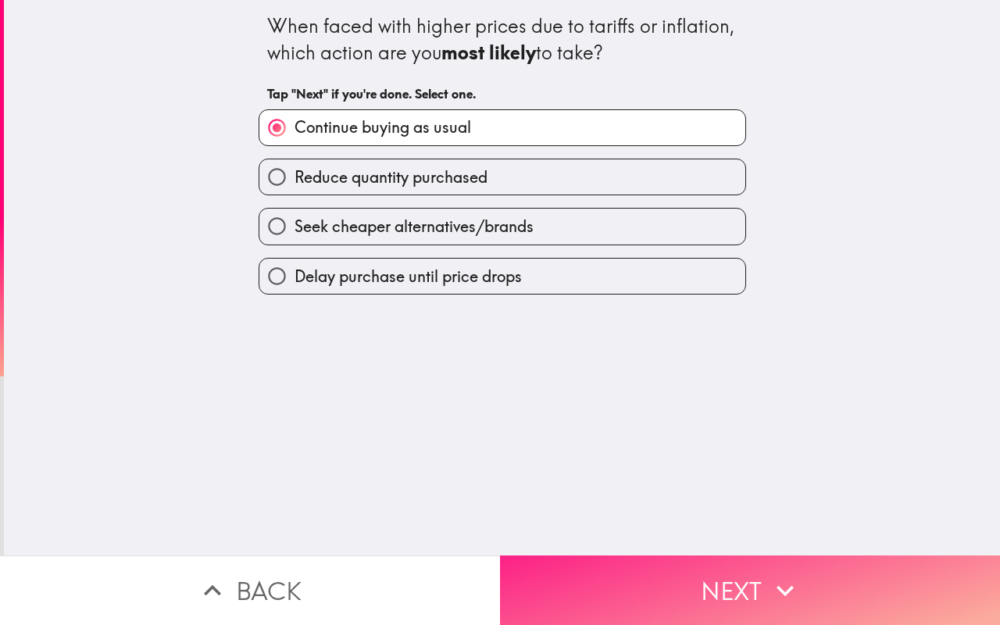
click at [632, 573] on button "Next" at bounding box center [750, 591] width 500 height 70
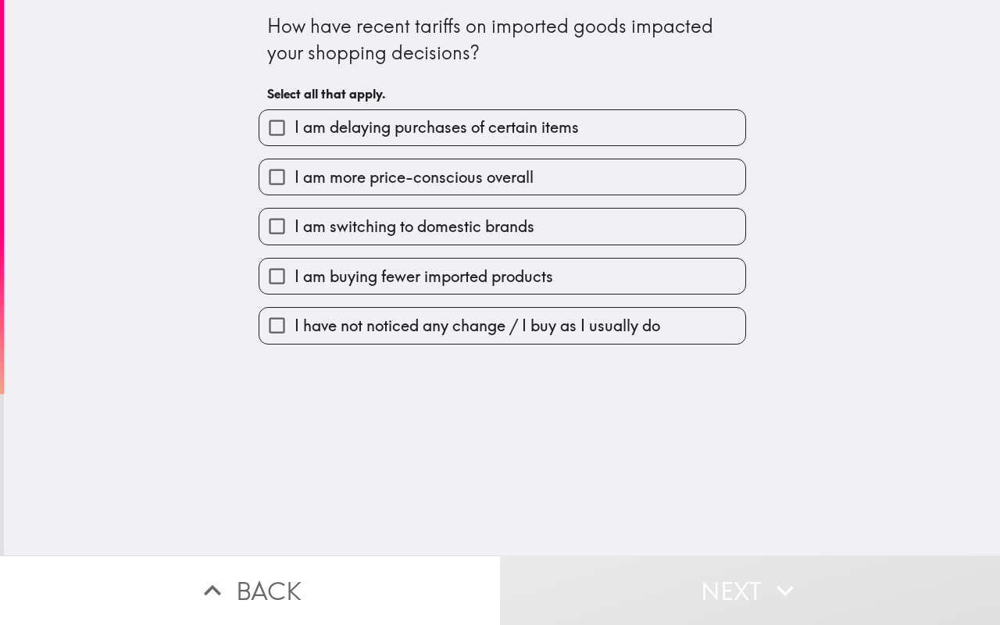
click at [356, 129] on span "I am delaying purchases of certain items" at bounding box center [437, 127] width 285 height 22
click at [295, 129] on input "I am delaying purchases of certain items" at bounding box center [276, 127] width 35 height 35
checkbox input "true"
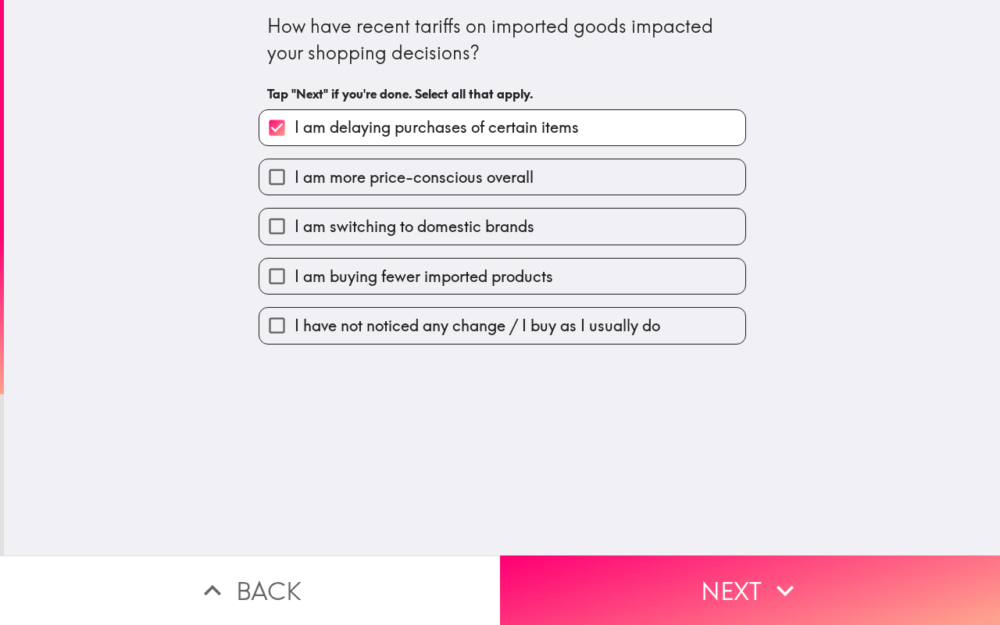
click at [349, 184] on span "I am more price-conscious overall" at bounding box center [414, 177] width 239 height 22
click at [295, 184] on input "I am more price-conscious overall" at bounding box center [276, 176] width 35 height 35
checkbox input "true"
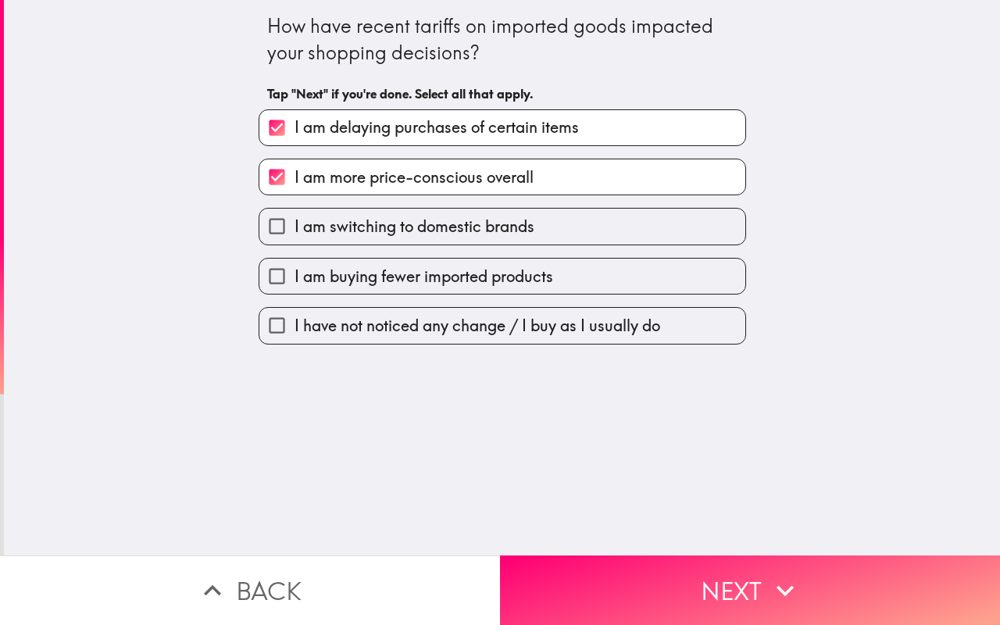
click at [363, 237] on span "I am switching to domestic brands" at bounding box center [415, 227] width 240 height 22
click at [295, 237] on input "I am switching to domestic brands" at bounding box center [276, 226] width 35 height 35
checkbox input "true"
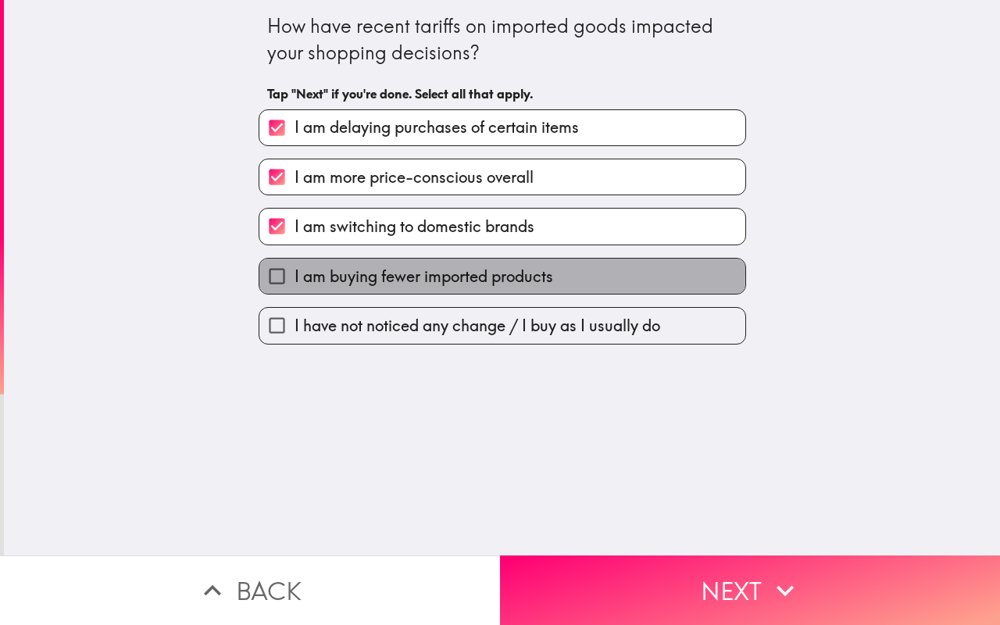
click at [365, 274] on span "I am buying fewer imported products" at bounding box center [424, 277] width 259 height 22
click at [295, 274] on input "I am buying fewer imported products" at bounding box center [276, 276] width 35 height 35
checkbox input "true"
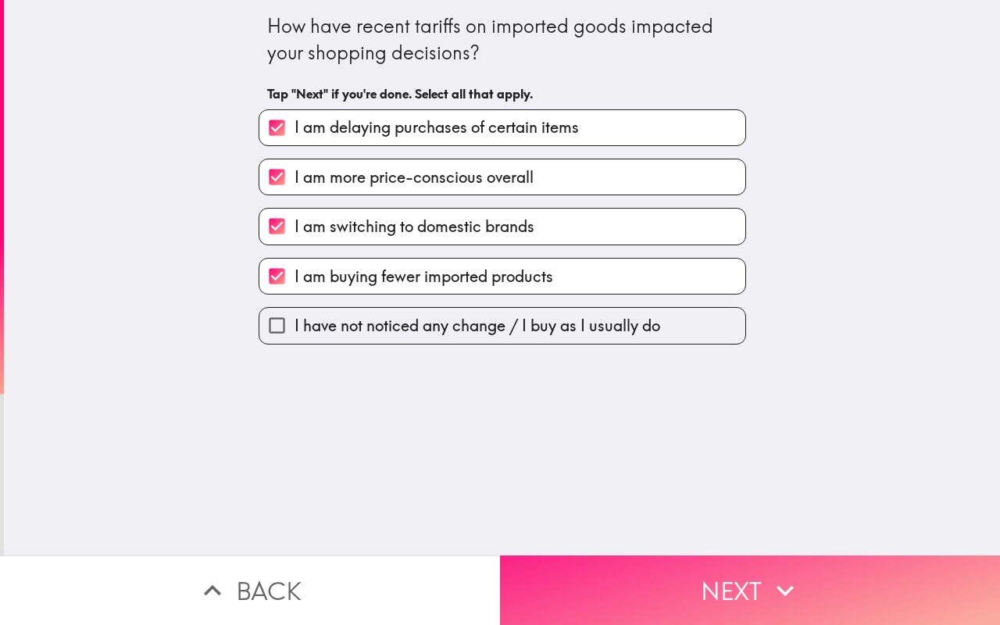
click at [560, 571] on button "Next" at bounding box center [750, 591] width 500 height 70
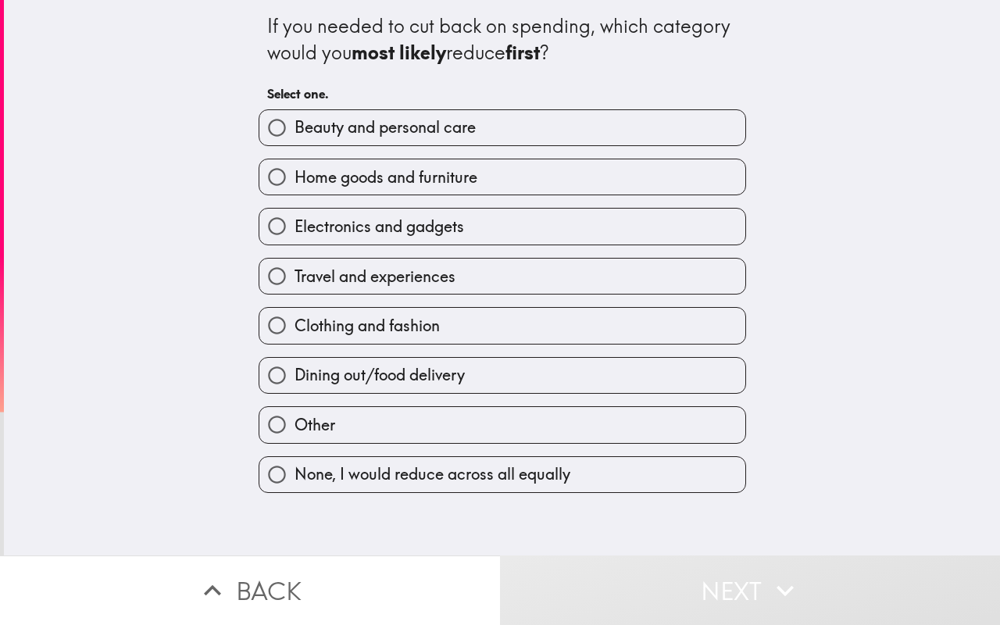
click at [384, 234] on span "Electronics and gadgets" at bounding box center [380, 227] width 170 height 22
click at [295, 234] on input "Electronics and gadgets" at bounding box center [276, 226] width 35 height 35
radio input "true"
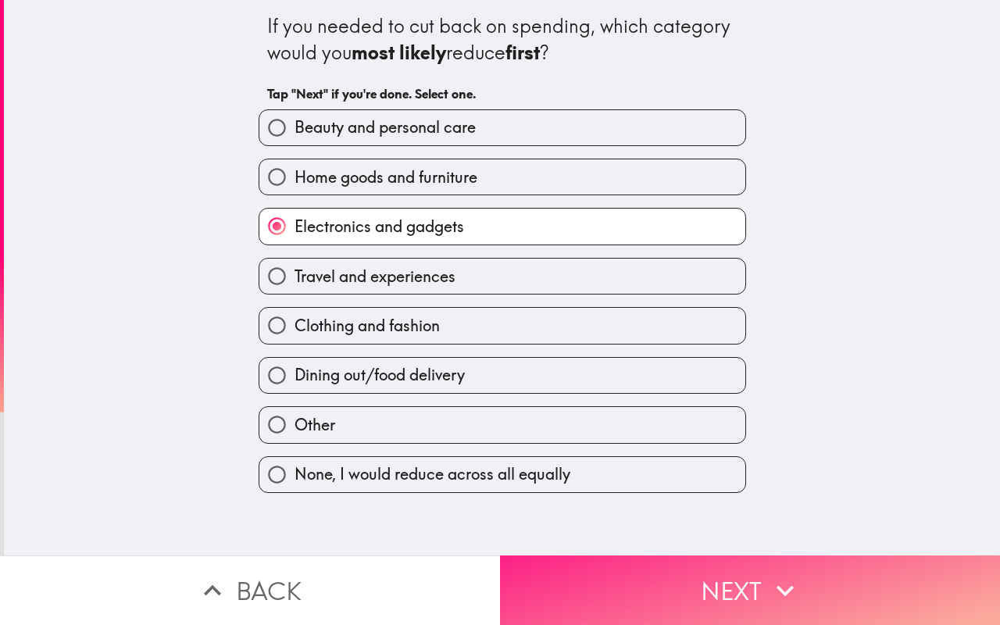
click at [611, 581] on button "Next" at bounding box center [750, 591] width 500 height 70
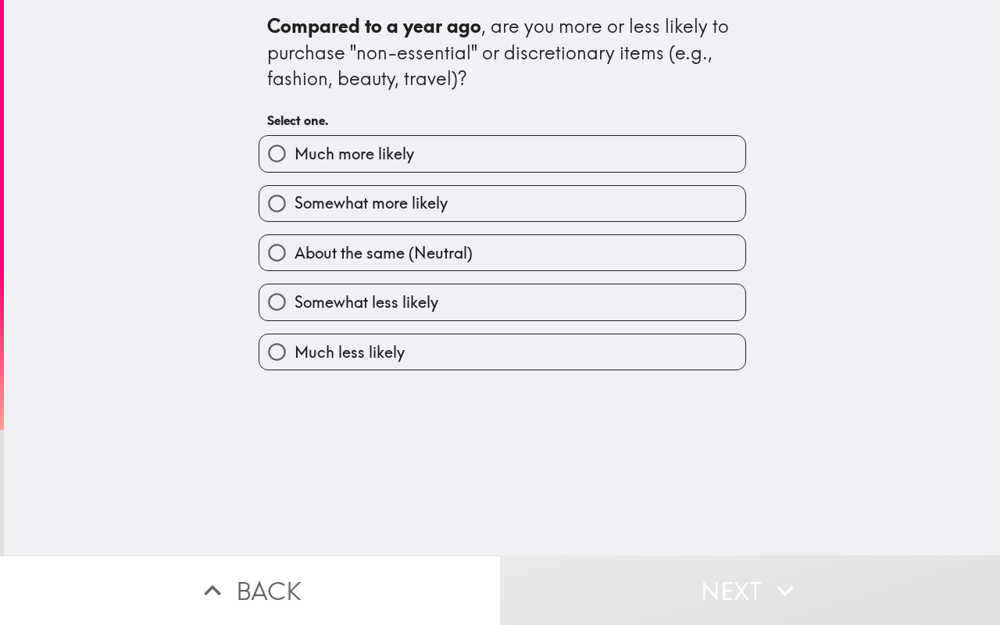
click at [415, 202] on span "Somewhat more likely" at bounding box center [371, 203] width 153 height 22
click at [295, 202] on input "Somewhat more likely" at bounding box center [276, 203] width 35 height 35
radio input "true"
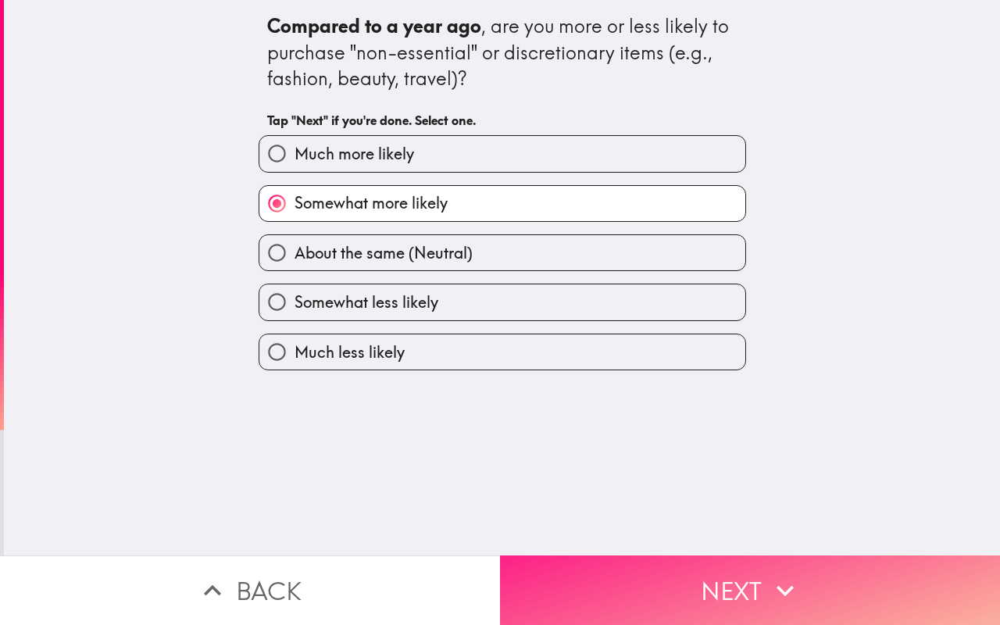
click at [700, 567] on button "Next" at bounding box center [750, 591] width 500 height 70
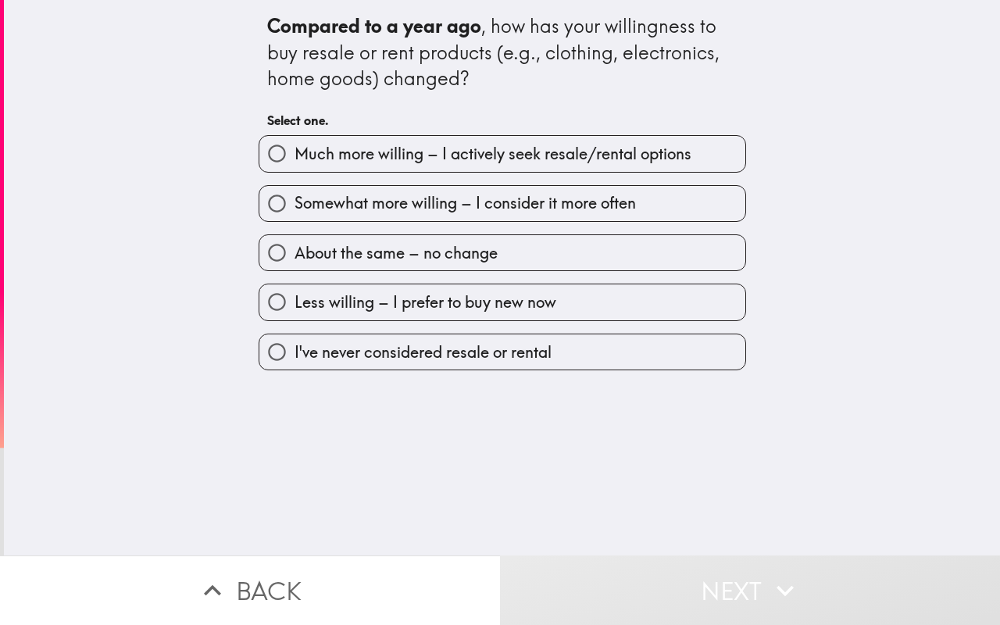
click at [467, 209] on span "Somewhat more willing – I consider it more often" at bounding box center [466, 203] width 342 height 22
click at [295, 209] on input "Somewhat more willing – I consider it more often" at bounding box center [276, 203] width 35 height 35
radio input "true"
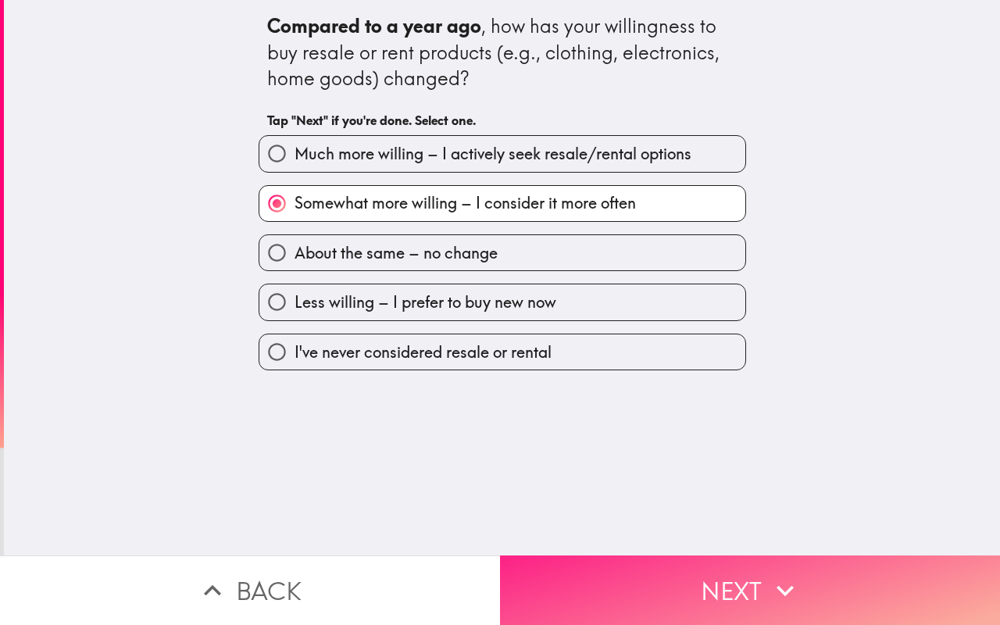
click at [611, 569] on button "Next" at bounding box center [750, 591] width 500 height 70
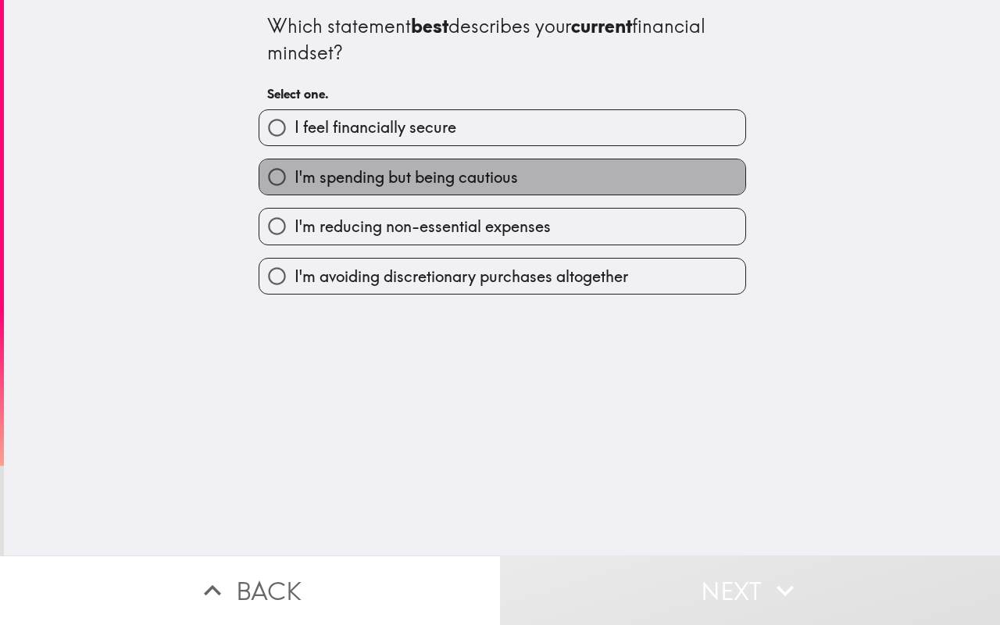
click at [392, 180] on span "I'm spending but being cautious" at bounding box center [407, 177] width 224 height 22
click at [295, 180] on input "I'm spending but being cautious" at bounding box center [276, 176] width 35 height 35
radio input "true"
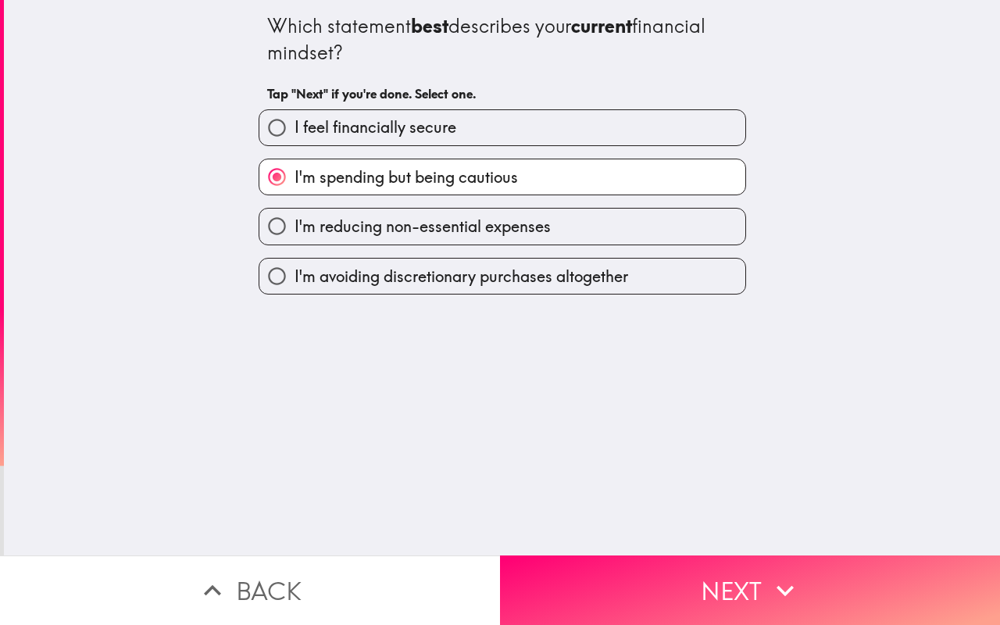
click at [396, 220] on span "I'm reducing non-essential expenses" at bounding box center [423, 227] width 256 height 22
click at [295, 220] on input "I'm reducing non-essential expenses" at bounding box center [276, 226] width 35 height 35
radio input "true"
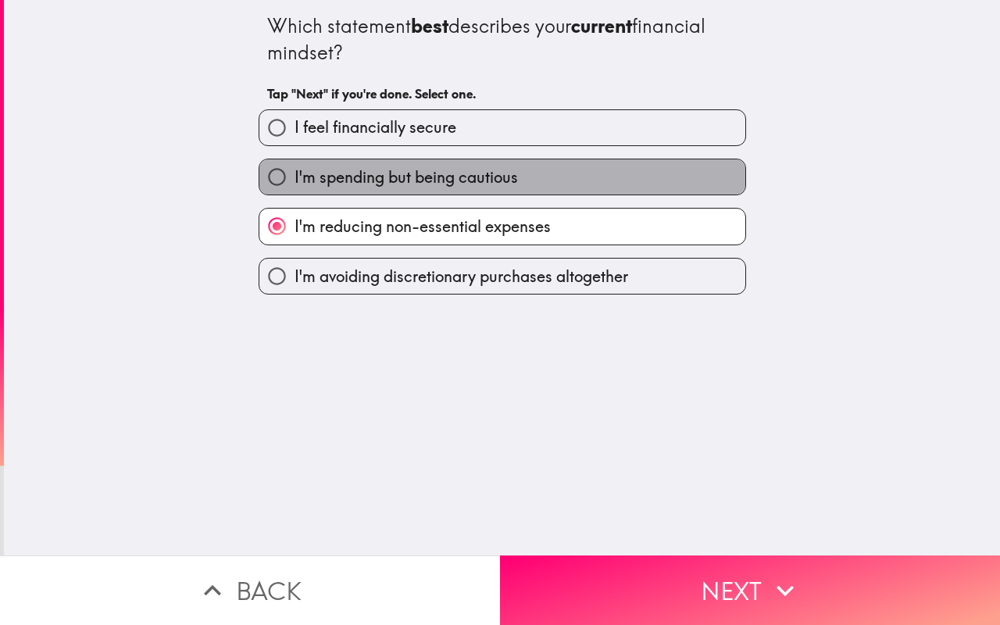
click at [403, 184] on span "I'm spending but being cautious" at bounding box center [407, 177] width 224 height 22
click at [295, 184] on input "I'm spending but being cautious" at bounding box center [276, 176] width 35 height 35
radio input "true"
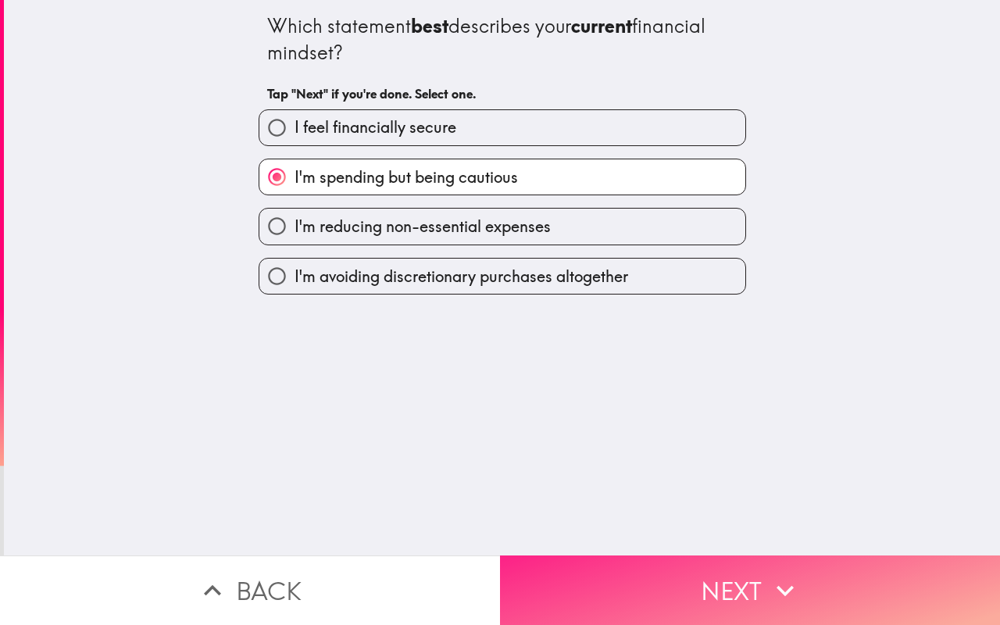
click at [616, 589] on button "Next" at bounding box center [750, 591] width 500 height 70
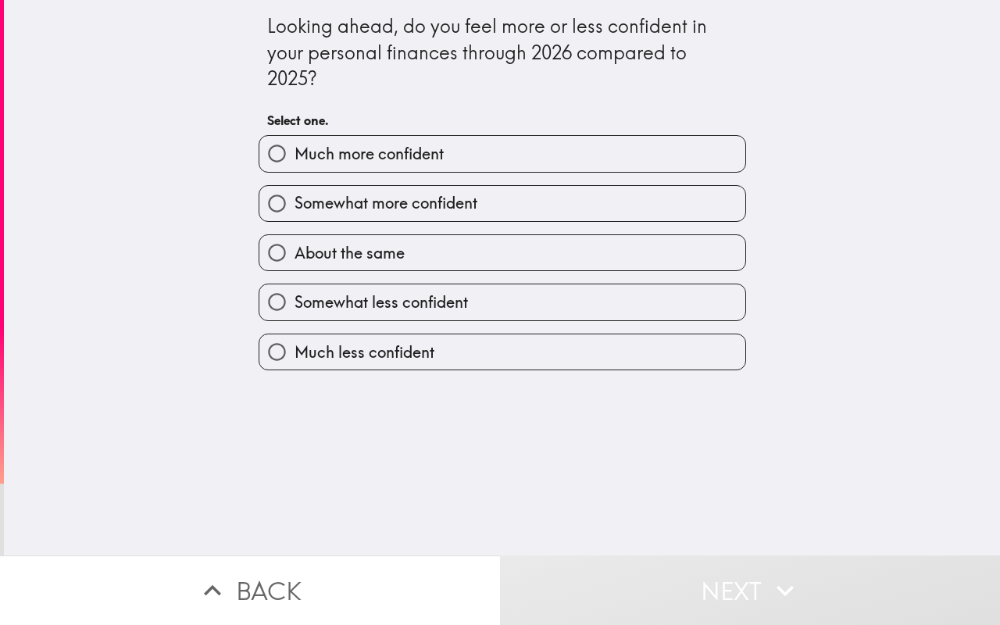
click at [425, 209] on span "Somewhat more confident" at bounding box center [386, 203] width 183 height 22
click at [295, 209] on input "Somewhat more confident" at bounding box center [276, 203] width 35 height 35
radio input "true"
click at [425, 209] on span "Somewhat more confident" at bounding box center [386, 203] width 183 height 22
click at [295, 209] on input "Somewhat more confident" at bounding box center [276, 203] width 35 height 35
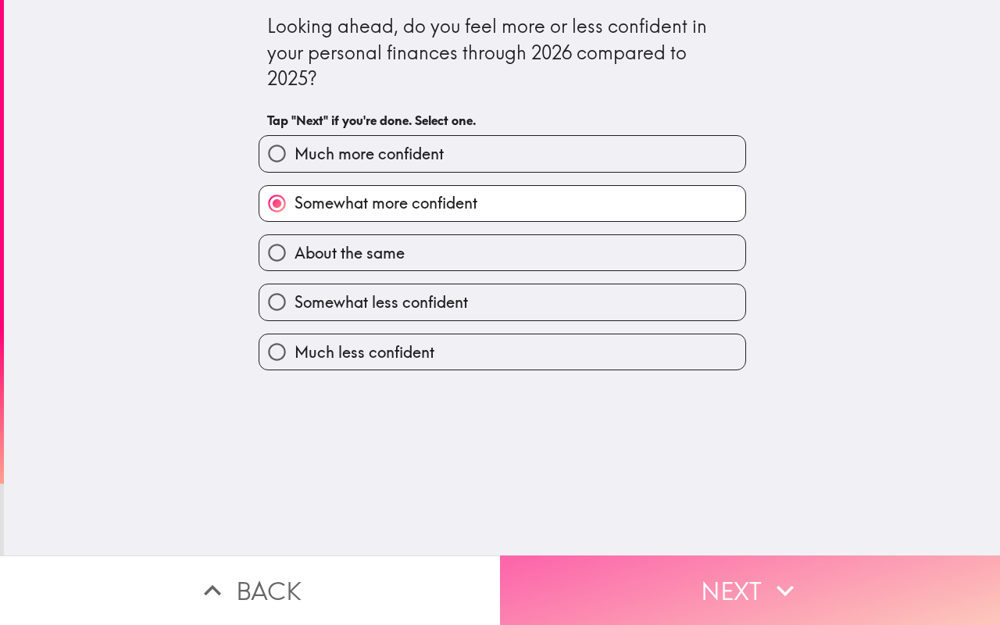
click at [621, 587] on button "Next" at bounding box center [750, 591] width 500 height 70
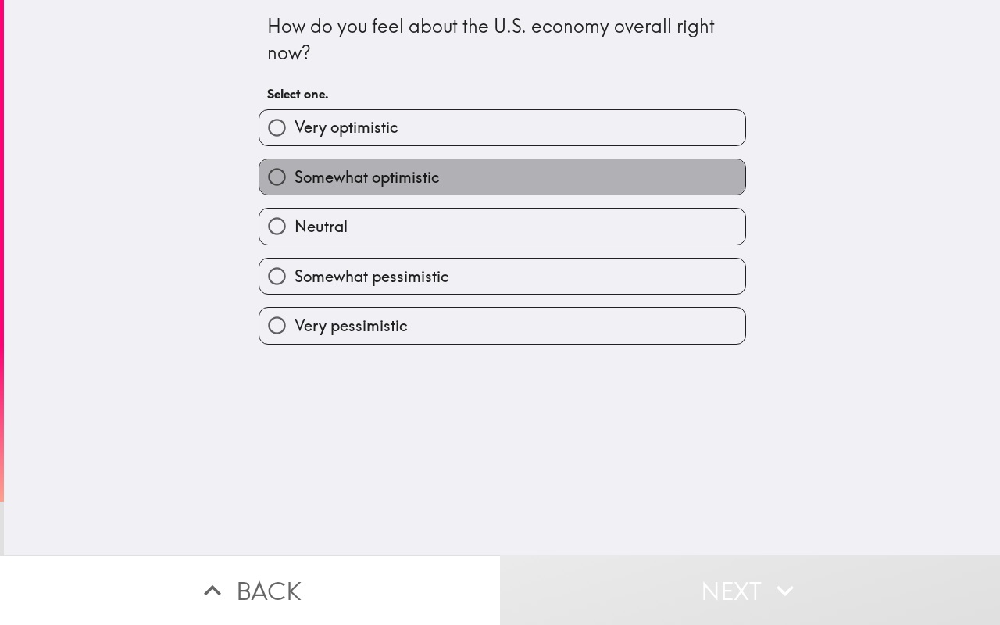
click at [417, 180] on span "Somewhat optimistic" at bounding box center [367, 177] width 145 height 22
click at [295, 180] on input "Somewhat optimistic" at bounding box center [276, 176] width 35 height 35
radio input "true"
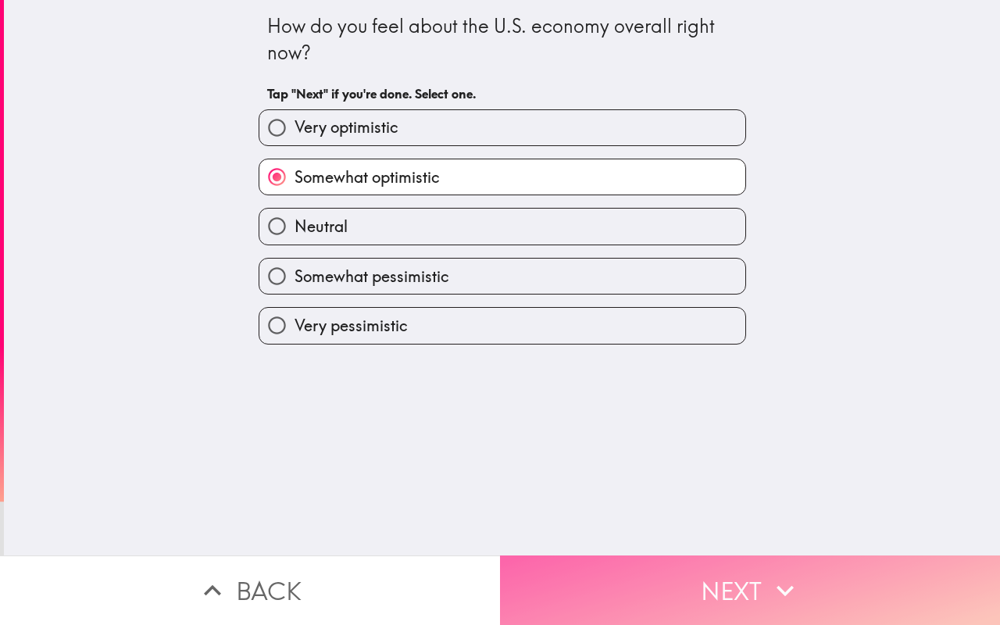
click at [674, 570] on button "Next" at bounding box center [750, 591] width 500 height 70
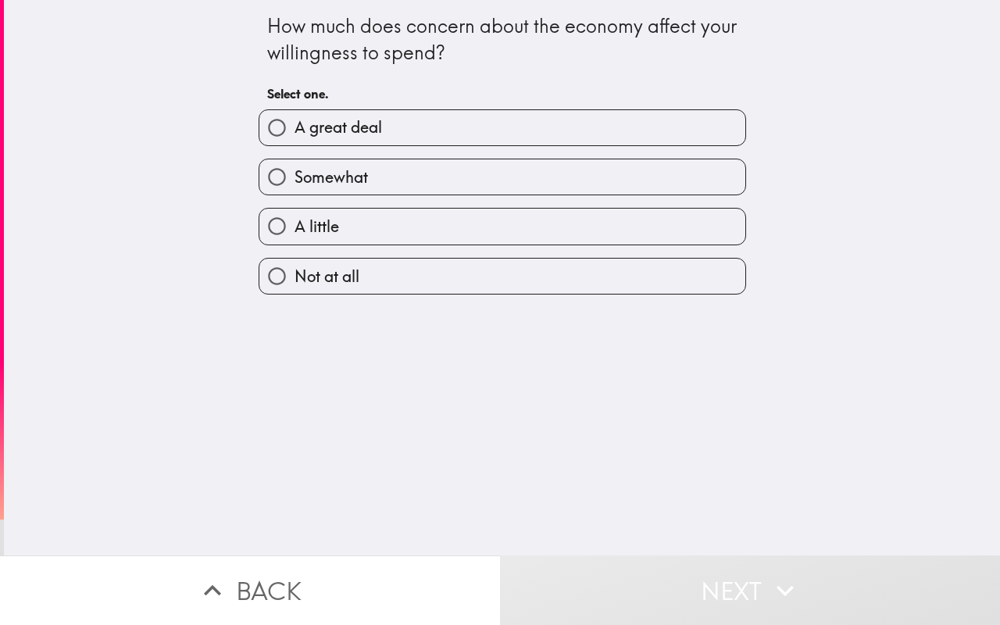
click at [415, 177] on label "Somewhat" at bounding box center [502, 176] width 486 height 35
click at [295, 177] on input "Somewhat" at bounding box center [276, 176] width 35 height 35
radio input "true"
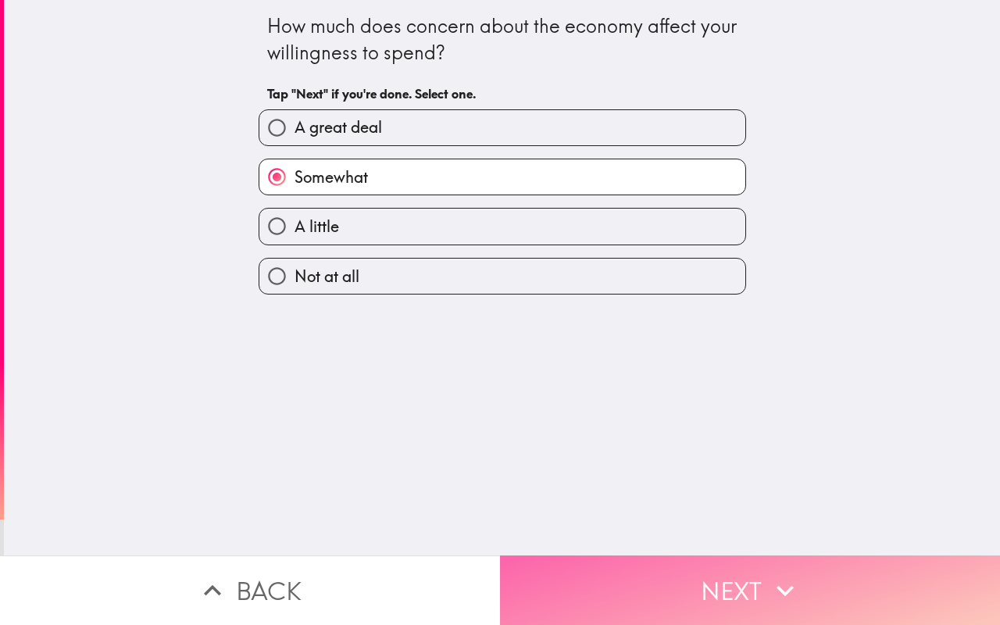
click at [632, 583] on button "Next" at bounding box center [750, 591] width 500 height 70
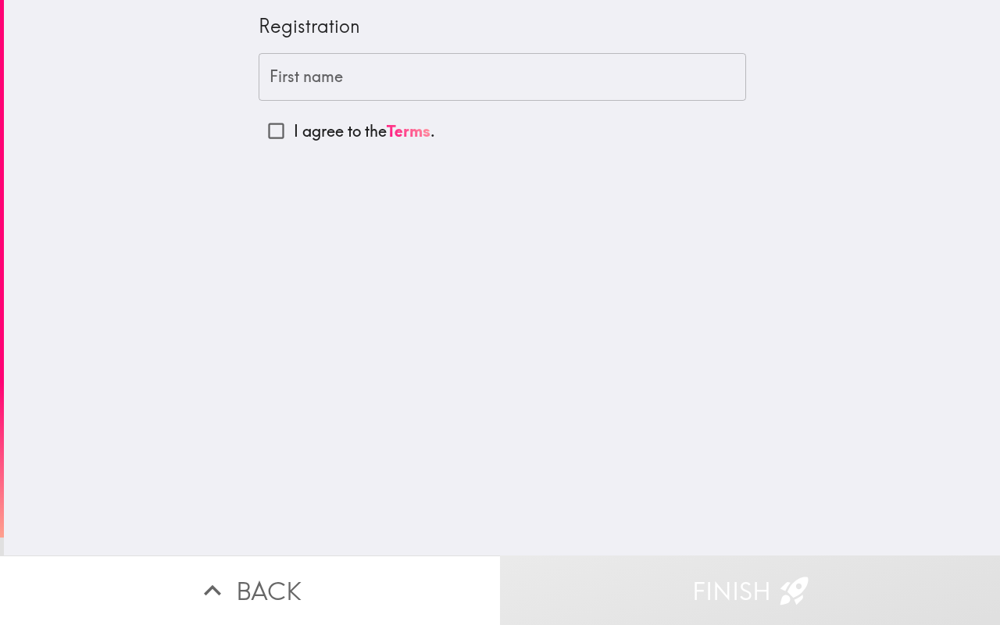
click at [399, 65] on input "First name" at bounding box center [503, 77] width 488 height 48
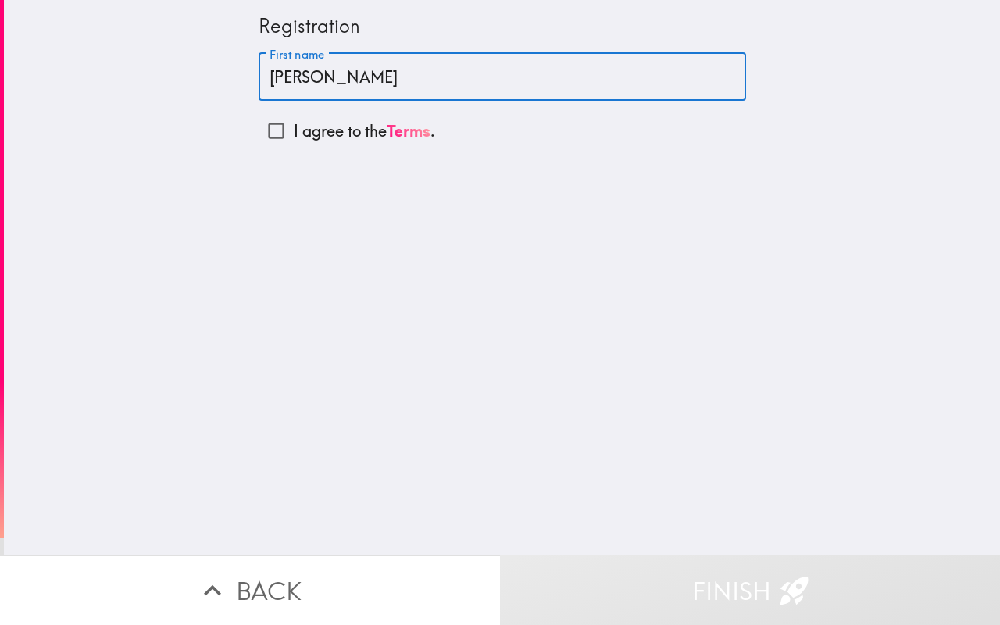
type input "[PERSON_NAME]"
click at [271, 123] on input "I agree to the Terms ." at bounding box center [276, 130] width 35 height 35
checkbox input "true"
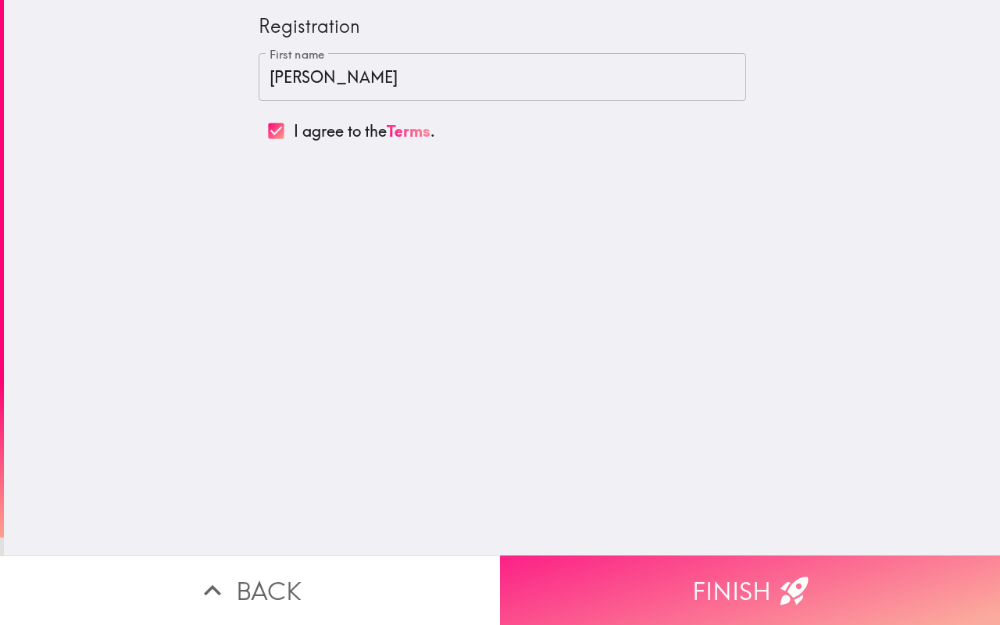
click at [674, 581] on button "Finish" at bounding box center [750, 591] width 500 height 70
